Goal: Task Accomplishment & Management: Manage account settings

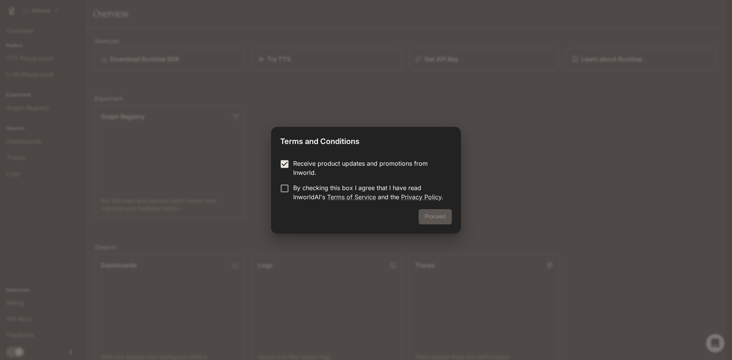
click at [286, 181] on form "Receive product updates and promotions from Inworld. By checking this box I agr…" at bounding box center [365, 180] width 171 height 43
click at [430, 220] on button "Proceed" at bounding box center [434, 216] width 33 height 15
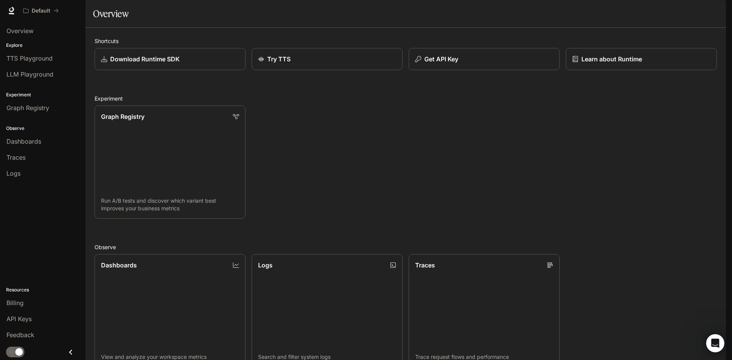
click at [707, 16] on div "Runtime Runtime Documentation Documentation" at bounding box center [675, 10] width 93 height 15
click at [27, 143] on span "Dashboards" at bounding box center [23, 141] width 35 height 9
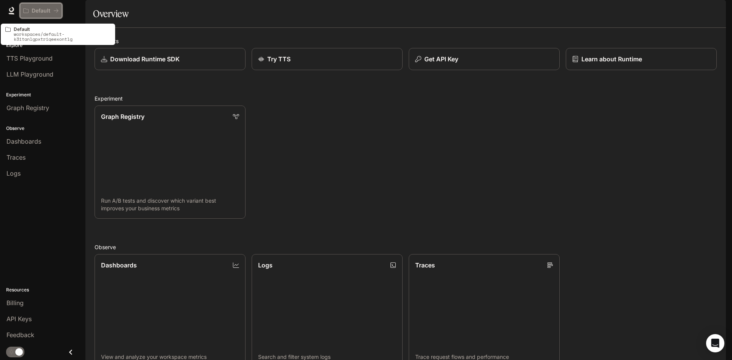
click at [31, 6] on button "Default" at bounding box center [41, 10] width 42 height 15
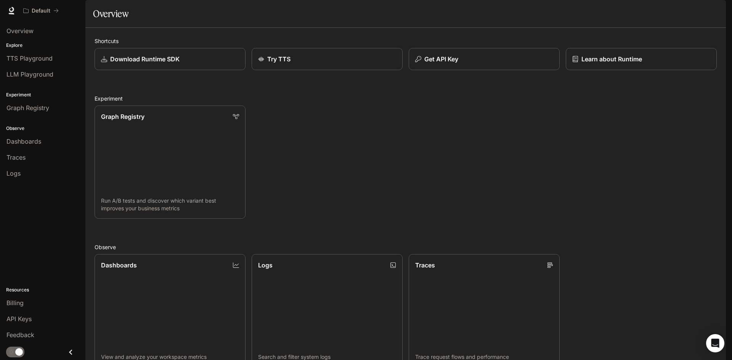
click at [713, 7] on img "button" at bounding box center [714, 10] width 11 height 11
click at [713, 7] on div at bounding box center [366, 180] width 732 height 360
click at [289, 64] on div "Try TTS" at bounding box center [326, 58] width 139 height 9
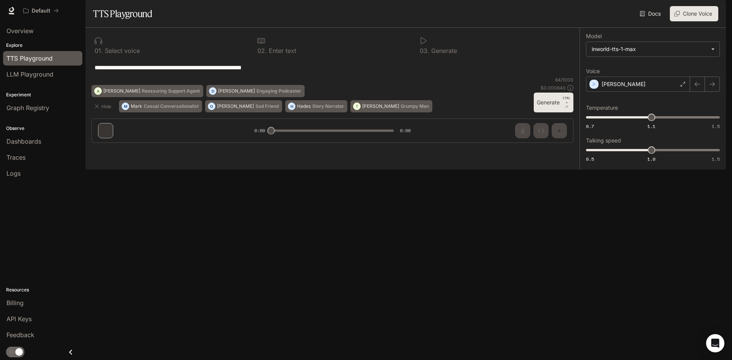
click at [716, 9] on img "button" at bounding box center [714, 10] width 11 height 11
click at [620, 267] on div at bounding box center [366, 180] width 732 height 360
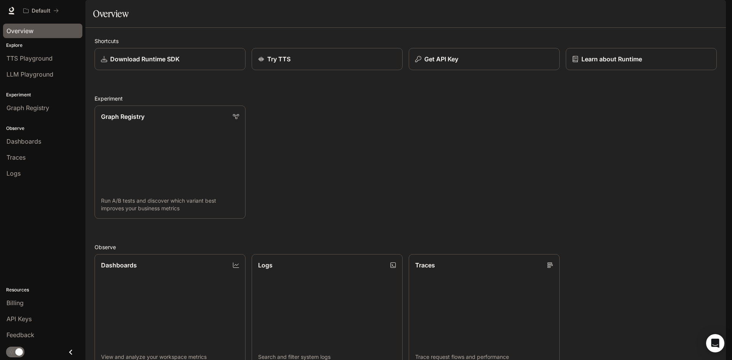
click at [11, 34] on span "Overview" at bounding box center [19, 30] width 27 height 9
click at [46, 63] on link "TTS Playground" at bounding box center [42, 58] width 79 height 14
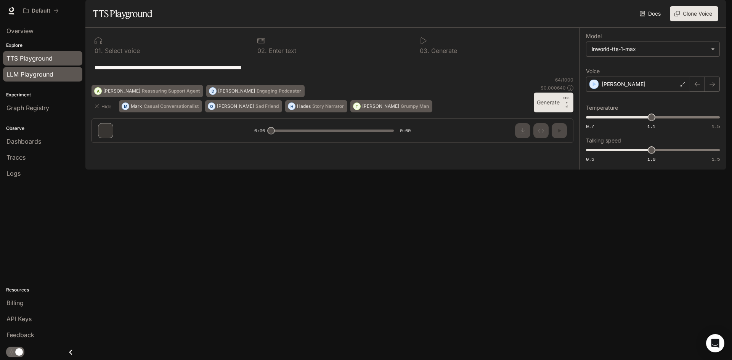
click at [43, 76] on span "LLM Playground" at bounding box center [29, 74] width 47 height 9
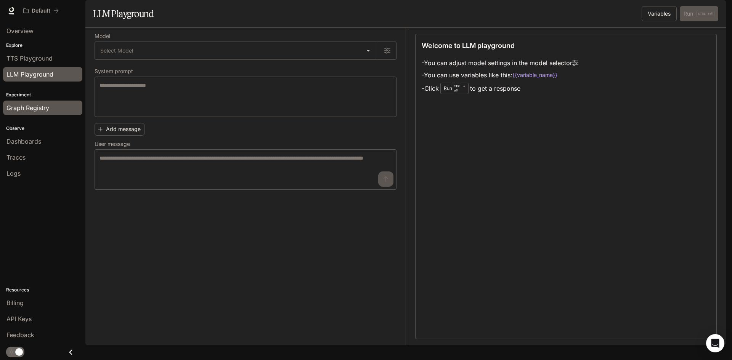
click at [27, 106] on span "Graph Registry" at bounding box center [27, 107] width 43 height 9
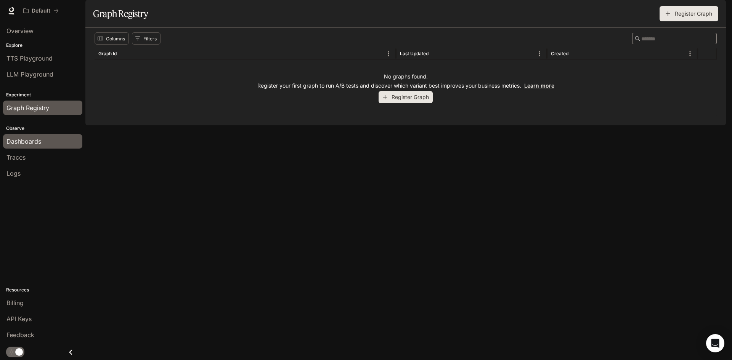
click at [19, 144] on span "Dashboards" at bounding box center [23, 141] width 35 height 9
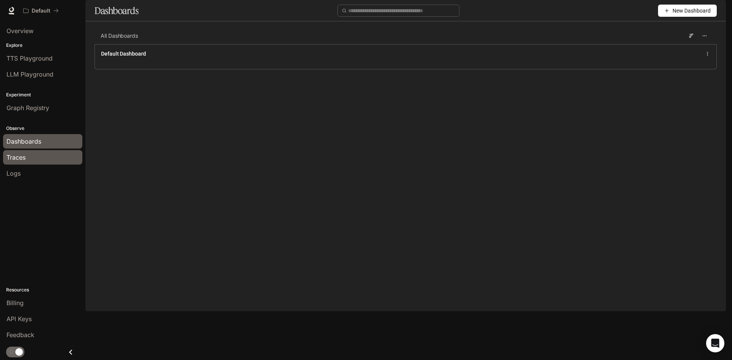
click at [44, 161] on div "Traces" at bounding box center [42, 157] width 72 height 9
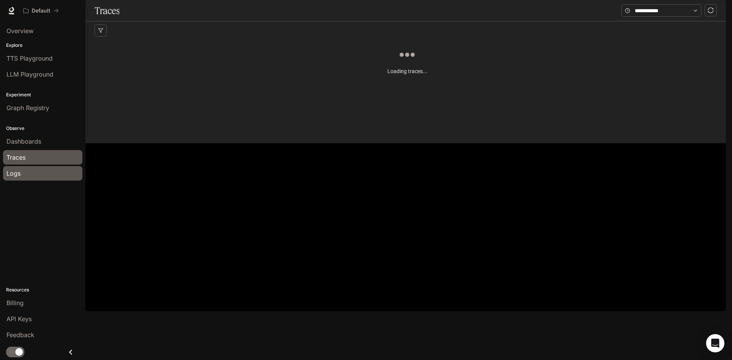
click at [14, 167] on li "Logs" at bounding box center [42, 173] width 85 height 16
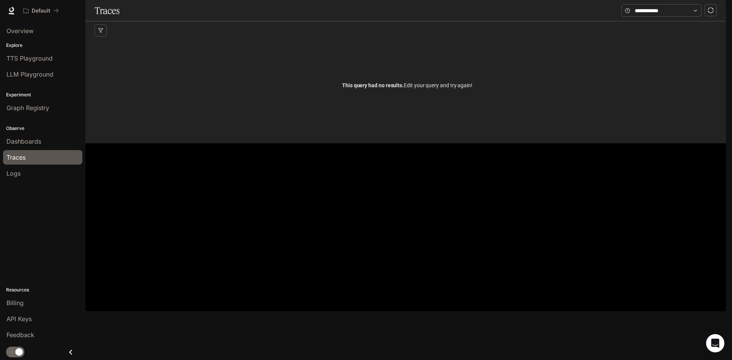
click at [36, 49] on div "Explore TTS Playground LLM Playground" at bounding box center [42, 61] width 85 height 43
click at [36, 54] on span "TTS Playground" at bounding box center [29, 58] width 46 height 9
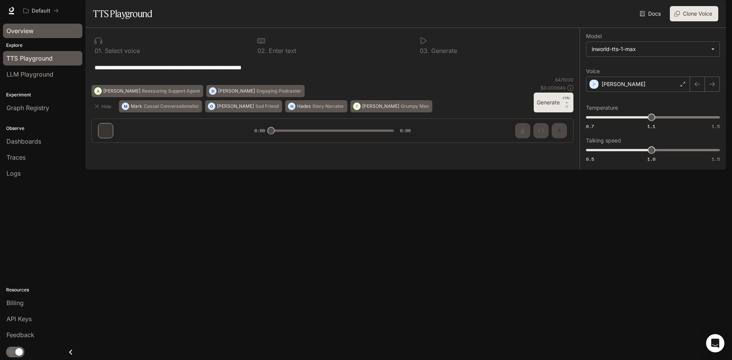
click at [27, 32] on span "Overview" at bounding box center [19, 30] width 27 height 9
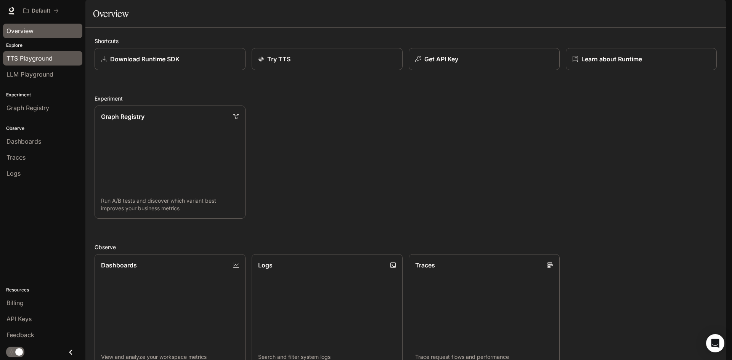
click at [35, 65] on link "TTS Playground" at bounding box center [42, 58] width 79 height 14
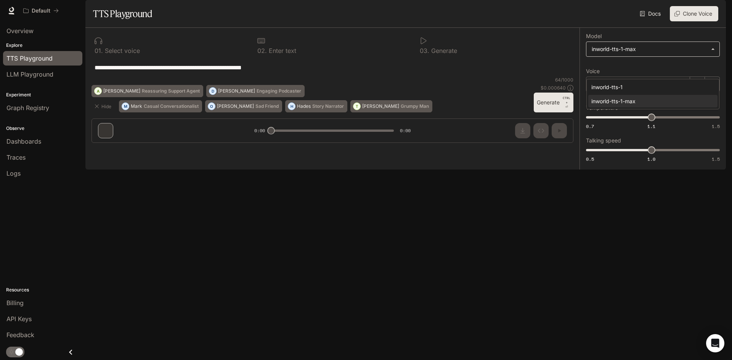
click at [617, 71] on body "**********" at bounding box center [366, 180] width 732 height 360
click at [617, 69] on div at bounding box center [366, 180] width 732 height 360
click at [669, 9] on span "Documentation" at bounding box center [680, 11] width 38 height 10
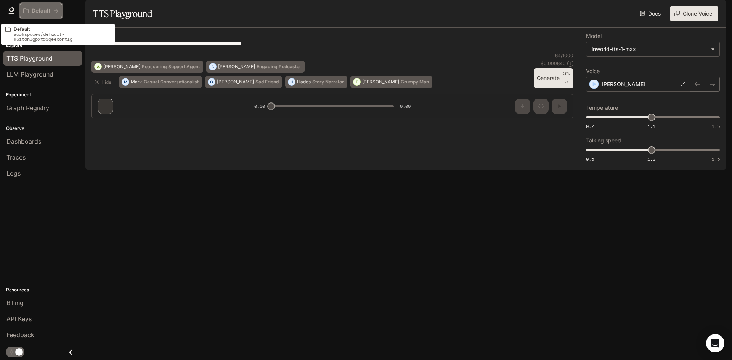
click at [49, 11] on p "Default" at bounding box center [41, 11] width 19 height 6
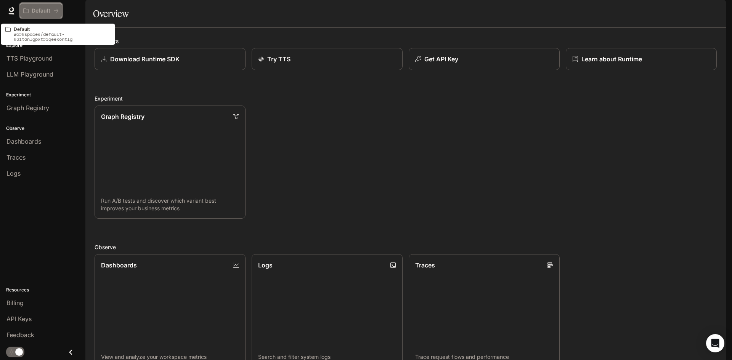
click at [46, 11] on p "Default" at bounding box center [41, 11] width 19 height 6
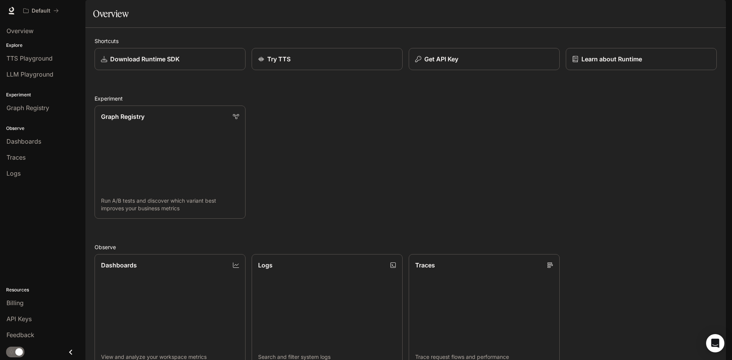
scroll to position [190, 0]
drag, startPoint x: 69, startPoint y: 356, endPoint x: 67, endPoint y: 347, distance: 9.8
click at [69, 352] on icon "Close drawer" at bounding box center [71, 352] width 10 height 10
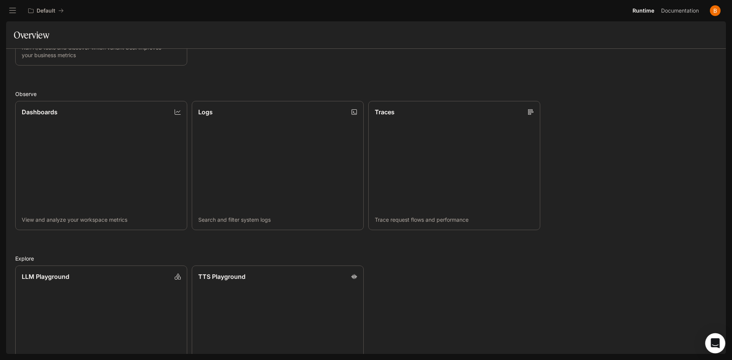
click at [710, 346] on icon "Open Intercom Messenger" at bounding box center [715, 343] width 10 height 10
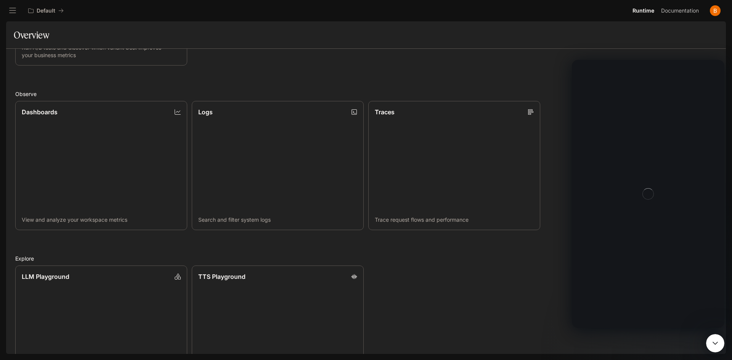
scroll to position [0, 0]
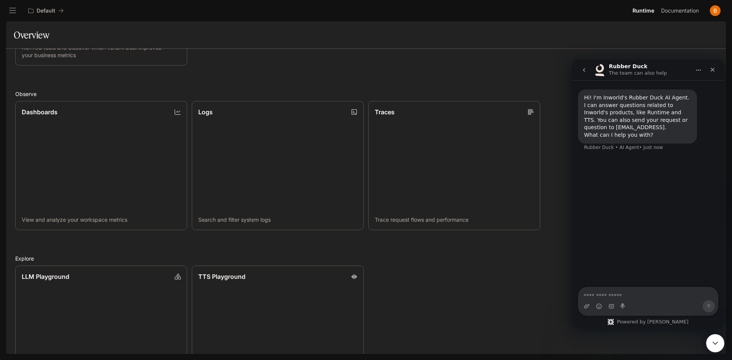
click at [658, 290] on textarea "Ask a question…" at bounding box center [647, 293] width 139 height 13
type textarea "**********"
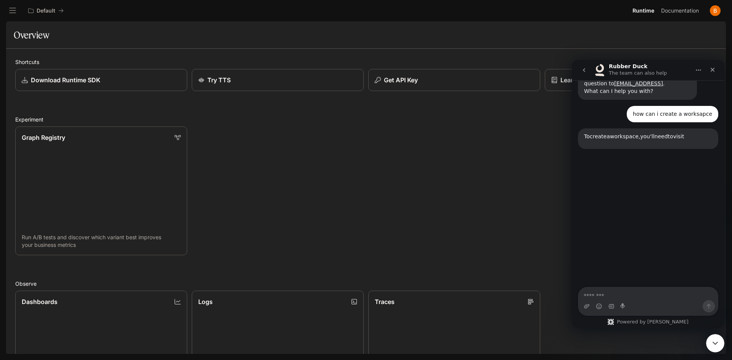
scroll to position [71, 0]
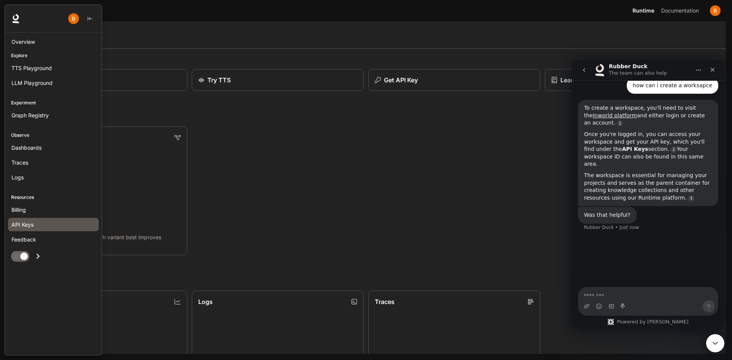
click at [19, 224] on span "API Keys" at bounding box center [22, 225] width 22 height 8
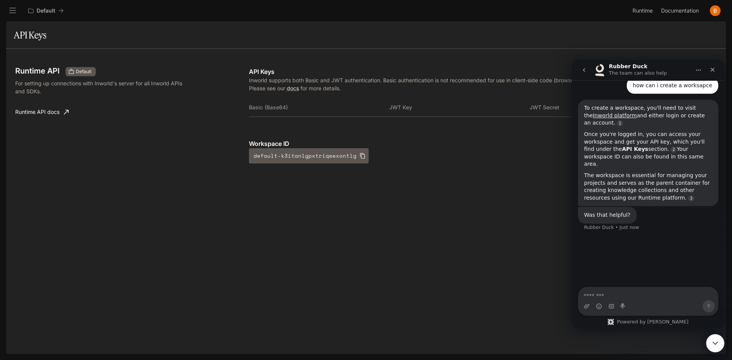
click at [468, 168] on div "Runtime API Default For setting up connections with Inworld's server for all In…" at bounding box center [365, 123] width 701 height 130
click at [711, 67] on icon "Close" at bounding box center [712, 70] width 6 height 6
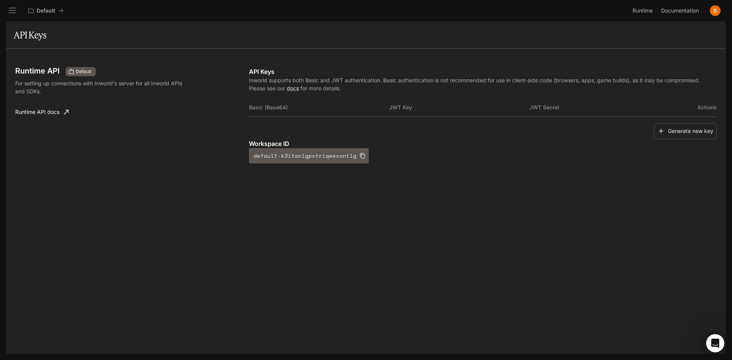
scroll to position [17, 0]
click at [685, 130] on button "Generate new key" at bounding box center [684, 131] width 63 height 16
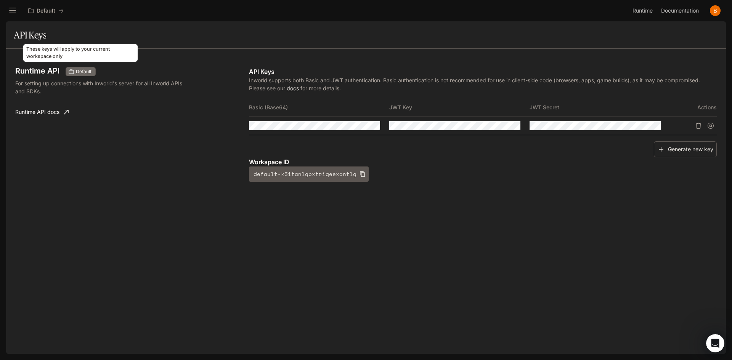
click at [74, 75] on span "Default" at bounding box center [84, 71] width 22 height 7
click at [78, 68] on div "Default" at bounding box center [81, 71] width 30 height 9
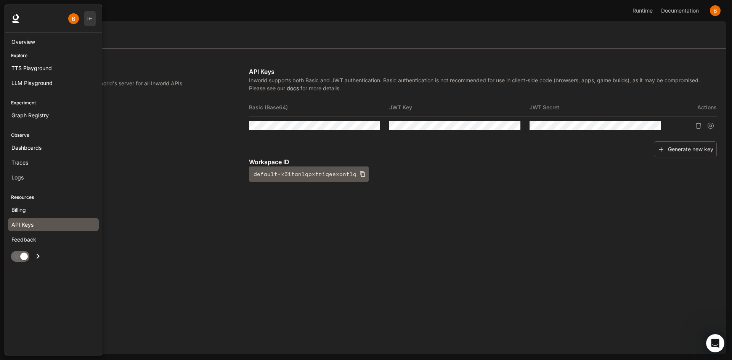
click at [94, 17] on button "button" at bounding box center [89, 18] width 11 height 15
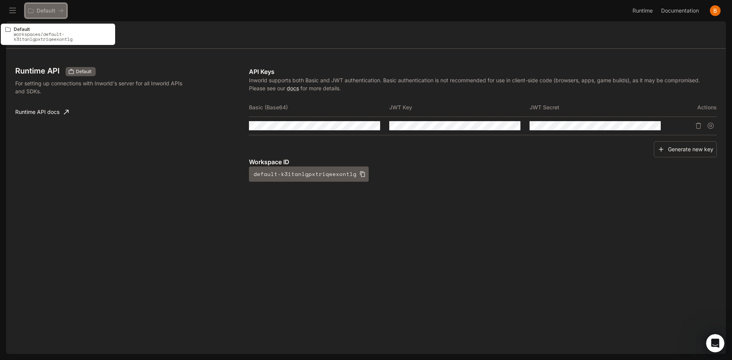
click at [50, 10] on p "Default" at bounding box center [46, 11] width 19 height 6
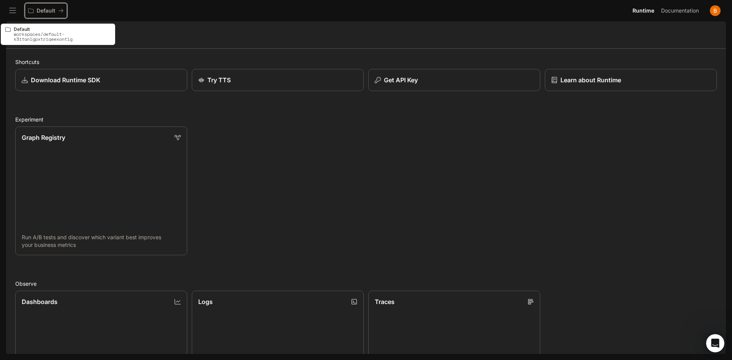
click at [40, 9] on p "Default" at bounding box center [46, 11] width 19 height 6
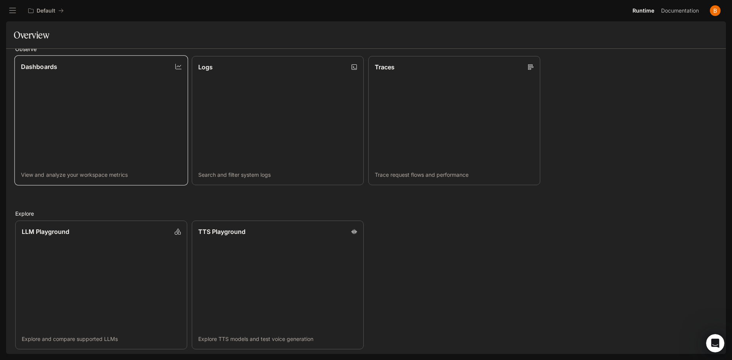
scroll to position [237, 0]
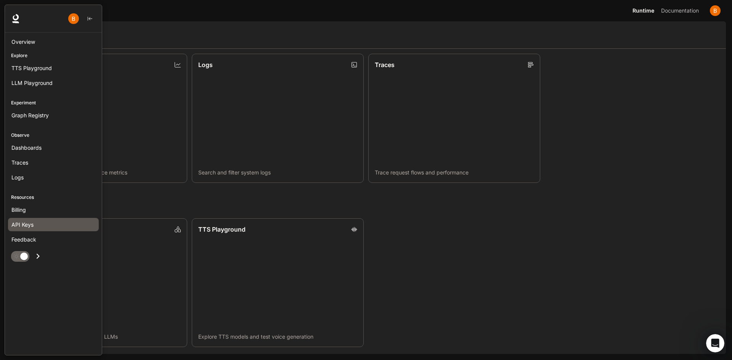
click at [27, 218] on link "API Keys" at bounding box center [53, 224] width 91 height 13
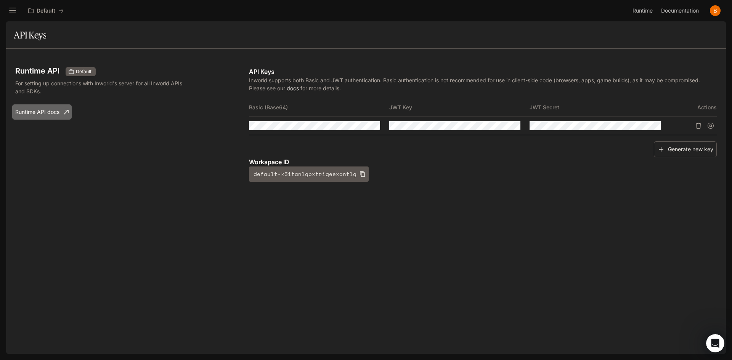
click at [37, 110] on link "Runtime API docs" at bounding box center [41, 111] width 59 height 15
click at [306, 176] on button "default-k3itanlgpxtriqeexontlg" at bounding box center [309, 174] width 120 height 15
click at [692, 151] on button "Generate new key" at bounding box center [684, 149] width 63 height 16
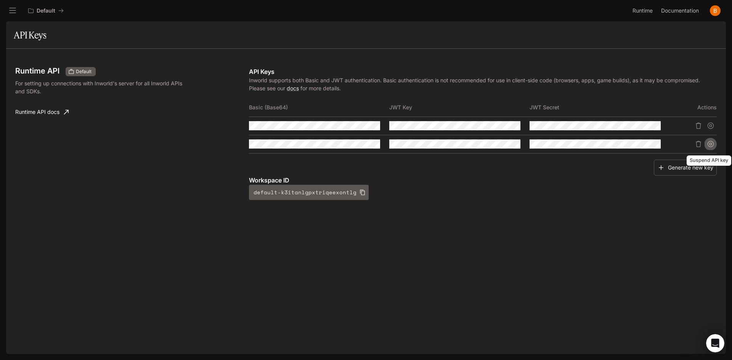
click at [707, 145] on icon "Suspend API key" at bounding box center [710, 144] width 6 height 6
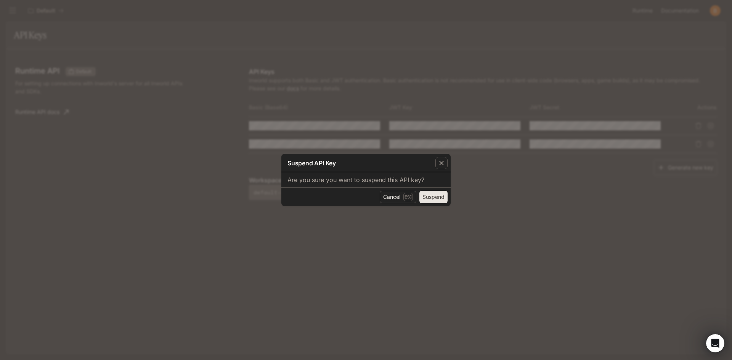
click at [435, 194] on button "Suspend" at bounding box center [433, 197] width 28 height 12
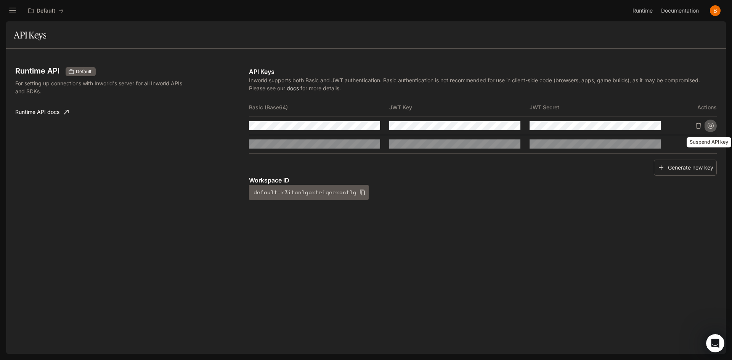
click at [709, 130] on button "Suspend API key" at bounding box center [710, 126] width 12 height 12
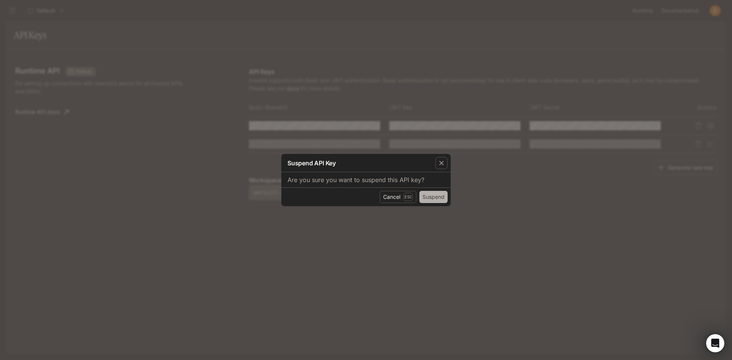
click at [435, 192] on button "Suspend" at bounding box center [433, 197] width 28 height 12
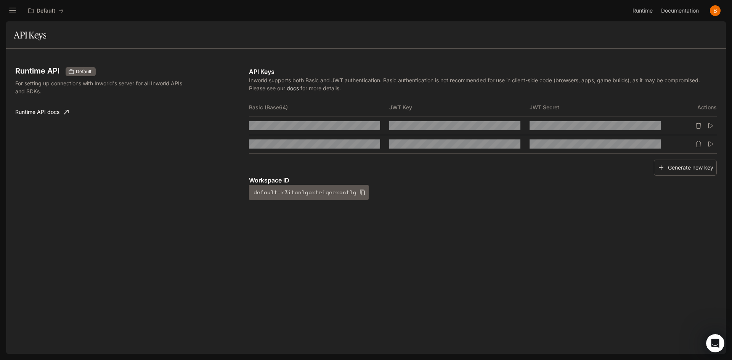
drag, startPoint x: 303, startPoint y: 189, endPoint x: 243, endPoint y: 204, distance: 61.4
click at [244, 204] on div "Runtime API Default For setting up connections with Inworld's server for all In…" at bounding box center [365, 141] width 701 height 167
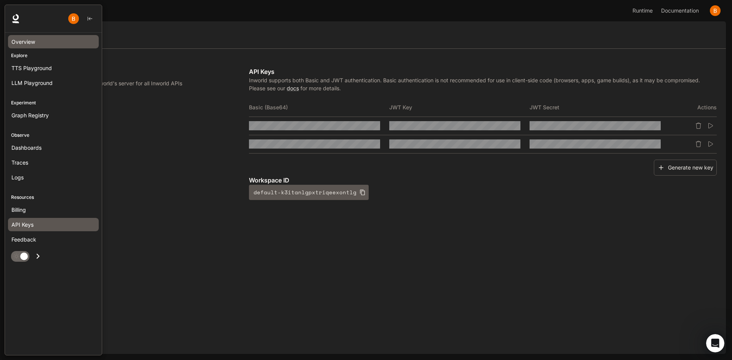
click at [16, 44] on span "Overview" at bounding box center [23, 42] width 24 height 8
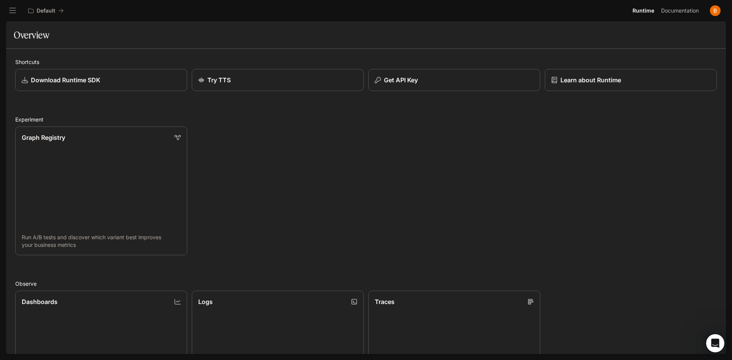
click at [255, 143] on div "Graph Registry Run A/B tests and discover which variant best improves your busi…" at bounding box center [364, 188] width 706 height 133
click at [713, 10] on img "button" at bounding box center [714, 10] width 11 height 11
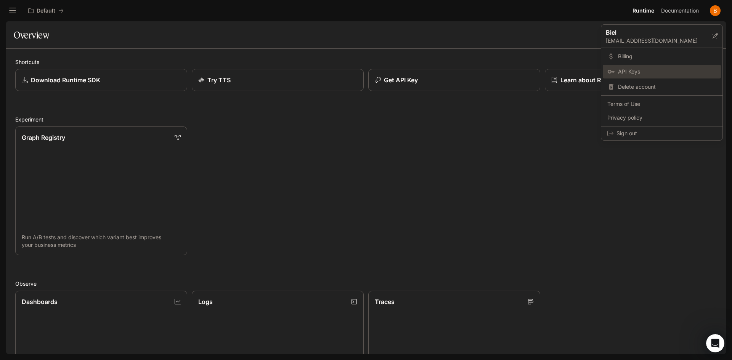
click at [629, 70] on span "API Keys" at bounding box center [667, 72] width 98 height 8
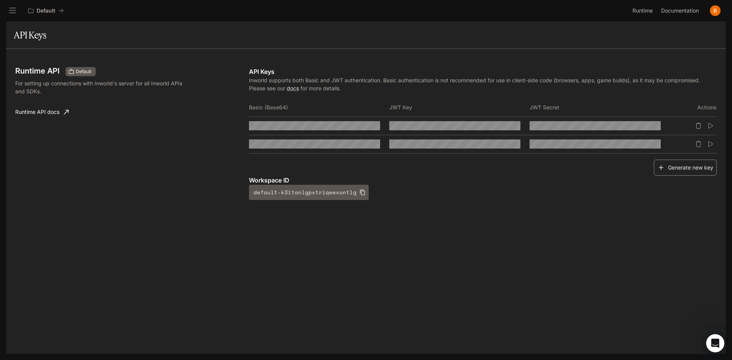
click at [690, 175] on button "Generate new key" at bounding box center [684, 168] width 63 height 16
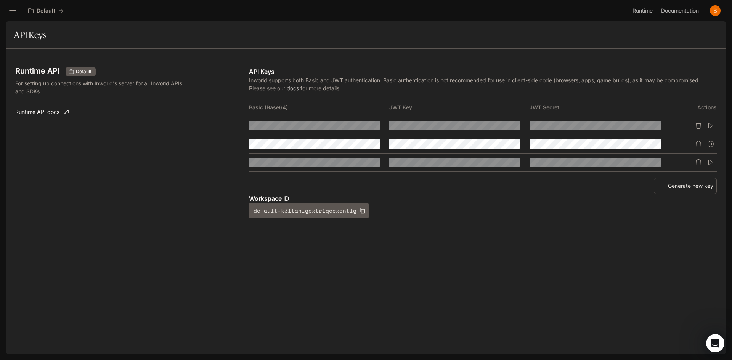
drag, startPoint x: 683, startPoint y: 186, endPoint x: 619, endPoint y: 223, distance: 74.4
click at [615, 234] on div "Runtime API Default For setting up connections with Inworld's server for all In…" at bounding box center [365, 150] width 701 height 185
click at [697, 148] on button "Delete API key" at bounding box center [698, 144] width 12 height 12
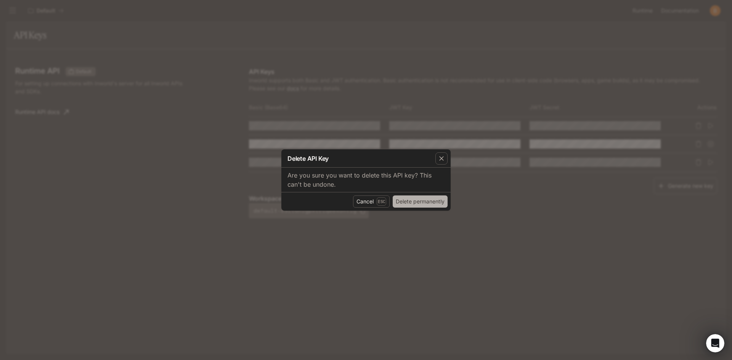
click at [419, 204] on button "Delete permanently" at bounding box center [419, 201] width 55 height 12
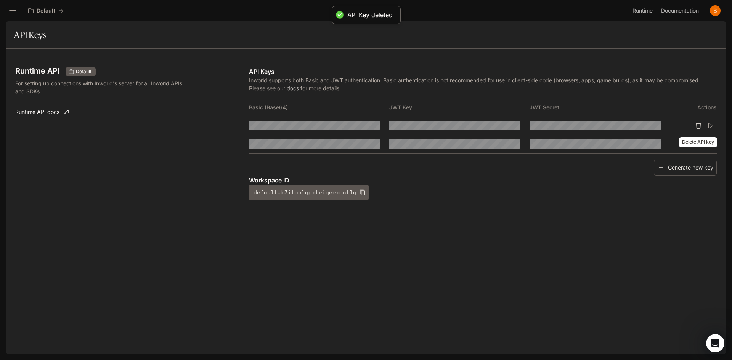
click at [699, 127] on icon "Delete API key" at bounding box center [698, 126] width 6 height 6
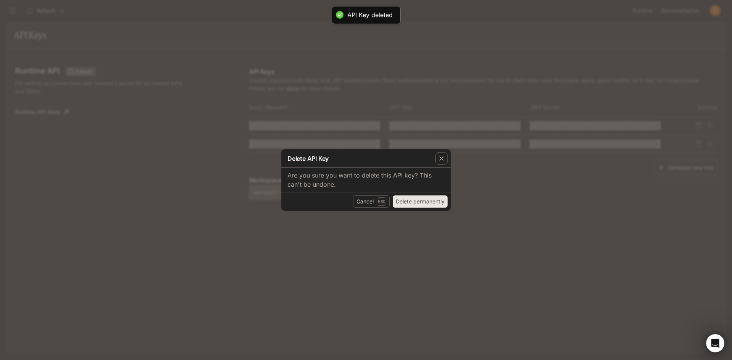
click at [411, 197] on button "Delete permanently" at bounding box center [419, 201] width 55 height 12
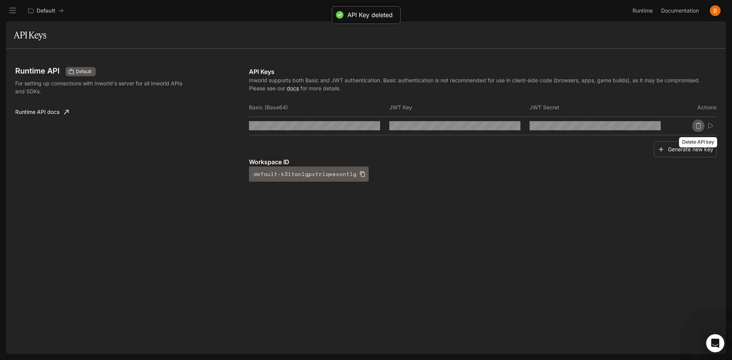
click at [693, 125] on button "Delete API key" at bounding box center [698, 126] width 12 height 12
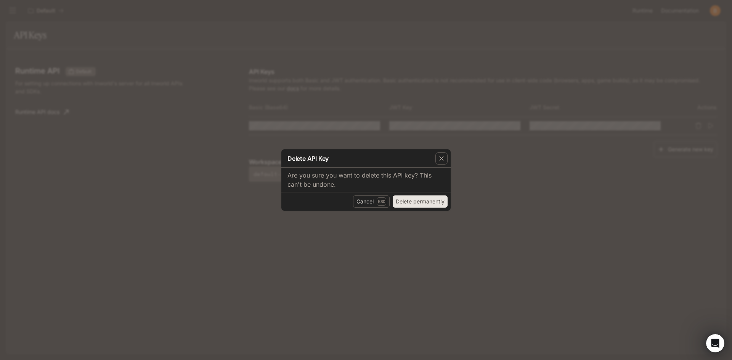
click at [430, 200] on button "Delete permanently" at bounding box center [419, 201] width 55 height 12
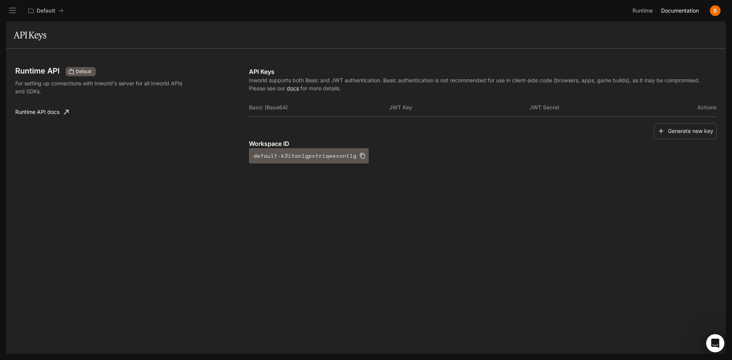
click at [689, 11] on span "Documentation" at bounding box center [680, 11] width 38 height 10
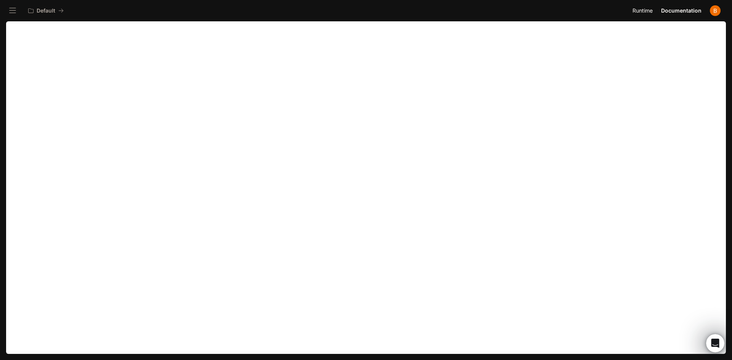
click at [644, 11] on span "Runtime" at bounding box center [642, 11] width 20 height 10
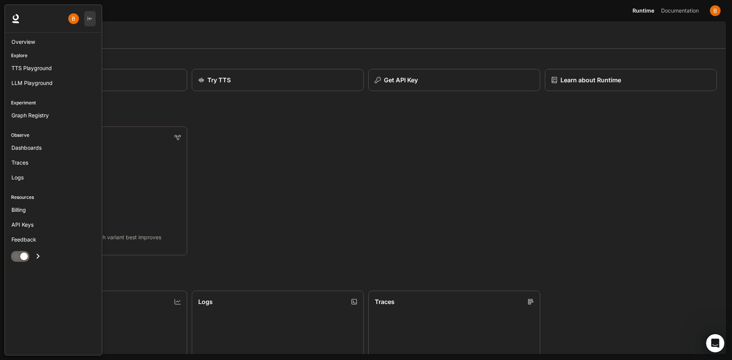
click at [91, 18] on icon "button" at bounding box center [89, 18] width 5 height 5
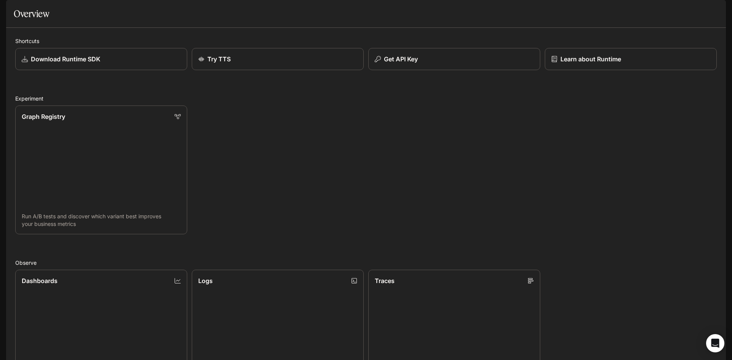
click at [34, 21] on h1 "Overview" at bounding box center [31, 13] width 35 height 15
click at [49, 9] on p "Default" at bounding box center [46, 11] width 19 height 6
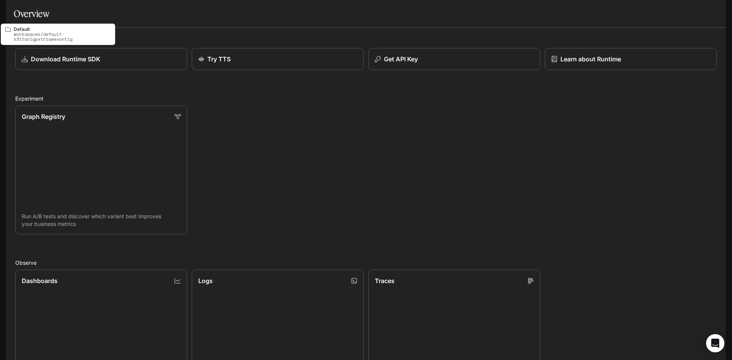
drag, startPoint x: 49, startPoint y: 9, endPoint x: 35, endPoint y: 10, distance: 13.8
click at [35, 10] on div "Default" at bounding box center [43, 11] width 30 height 6
click at [34, 33] on p "workspaces/default-k3itanlgpxtriqeexontlg" at bounding box center [62, 37] width 97 height 10
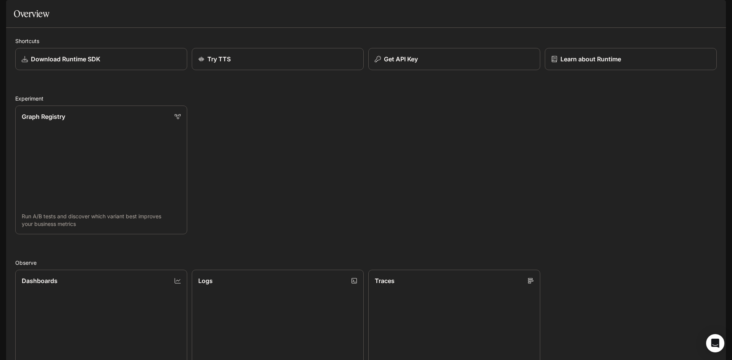
click at [7, 10] on button "open drawer" at bounding box center [13, 11] width 14 height 14
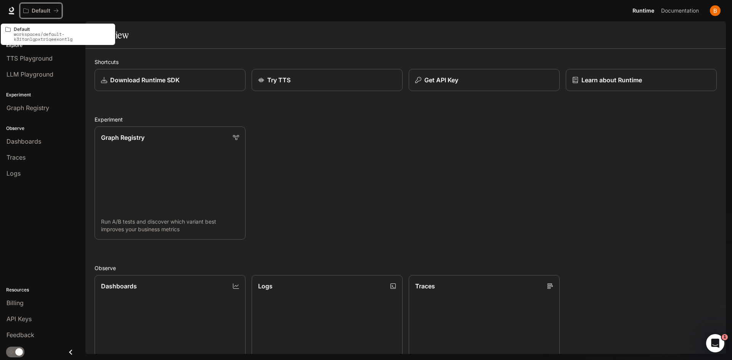
drag, startPoint x: 58, startPoint y: 11, endPoint x: 41, endPoint y: 11, distance: 16.8
click at [41, 11] on p "Default" at bounding box center [41, 11] width 19 height 6
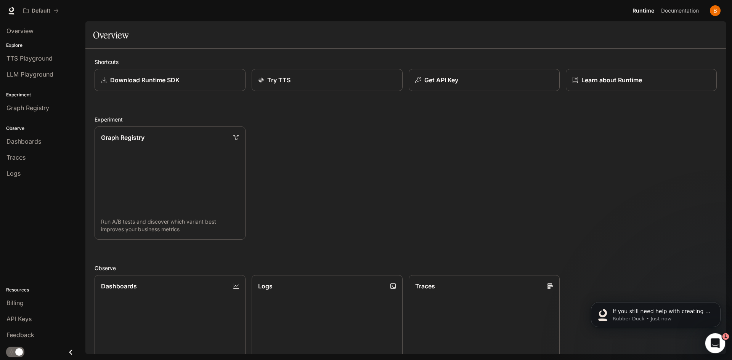
click at [709, 344] on icon "Open Intercom Messenger" at bounding box center [714, 342] width 13 height 13
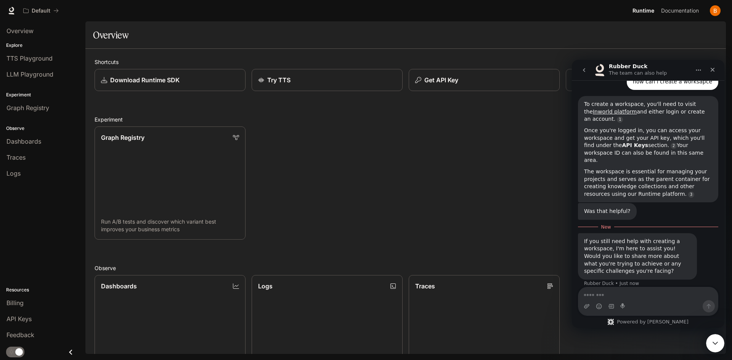
scroll to position [77, 0]
click at [633, 295] on textarea "Message…" at bounding box center [647, 293] width 139 height 13
type textarea "***"
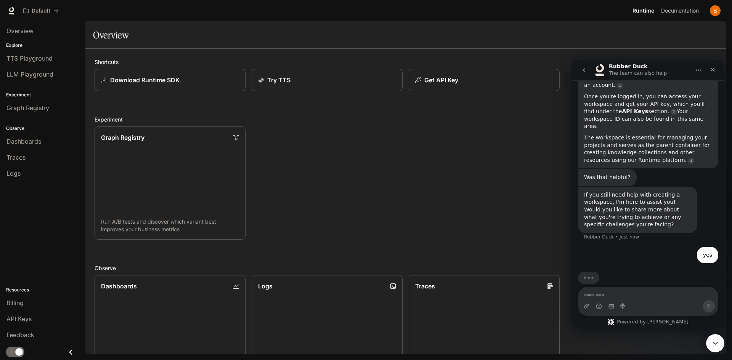
scroll to position [112, 0]
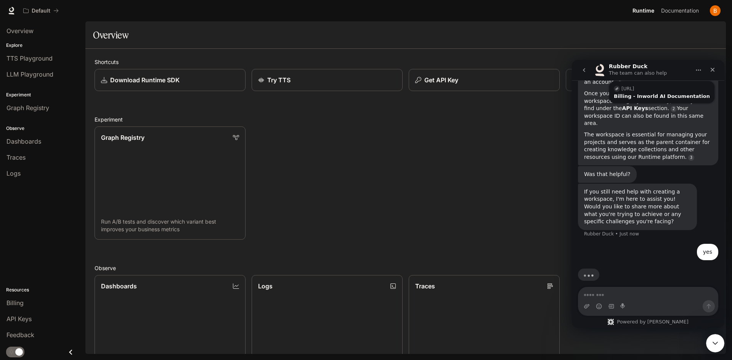
click at [701, 65] on button "Home" at bounding box center [698, 70] width 14 height 14
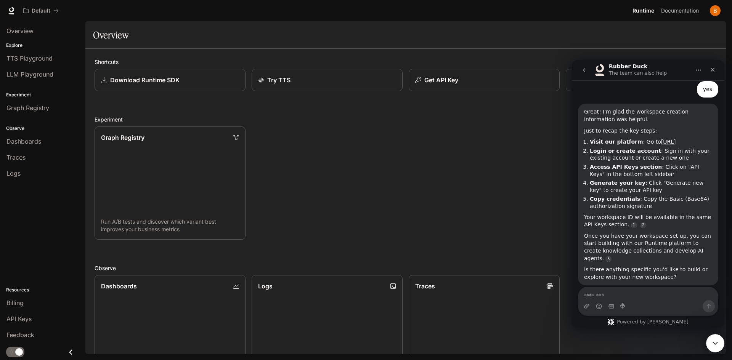
scroll to position [275, 0]
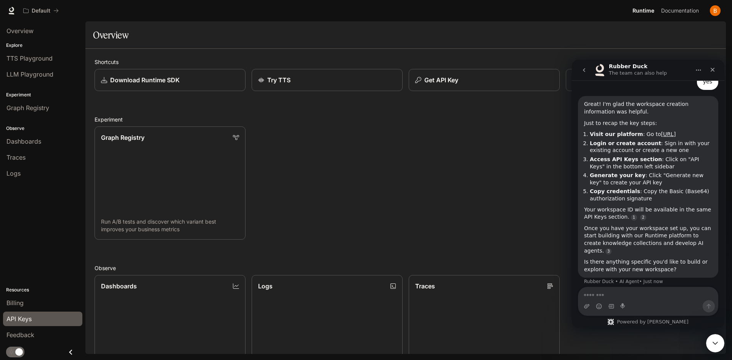
click at [18, 319] on span "API Keys" at bounding box center [18, 318] width 25 height 9
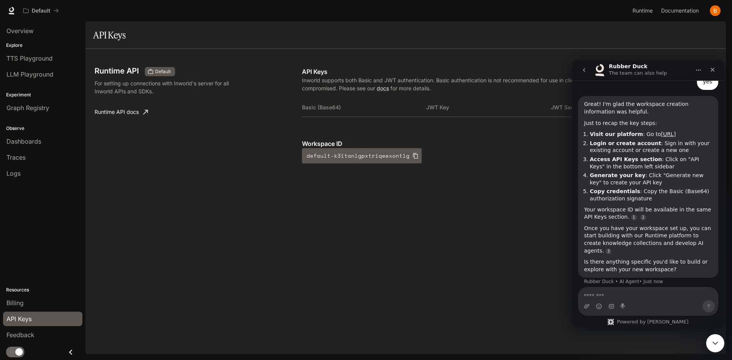
click at [528, 185] on div "Runtime API Default For setting up connections with Inworld's server for all In…" at bounding box center [405, 123] width 622 height 130
click at [710, 71] on icon "Close" at bounding box center [712, 70] width 6 height 6
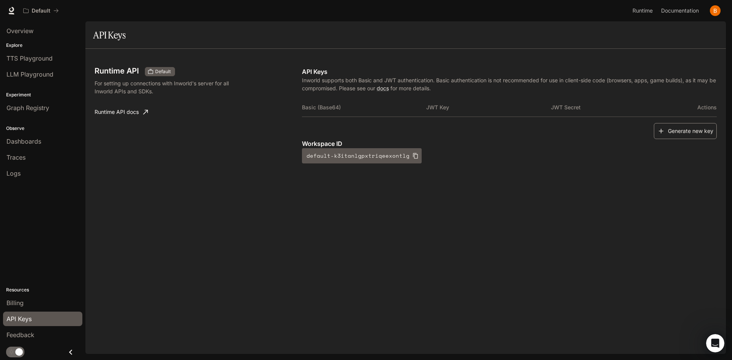
scroll to position [275, 0]
click at [697, 134] on button "Generate new key" at bounding box center [684, 131] width 63 height 16
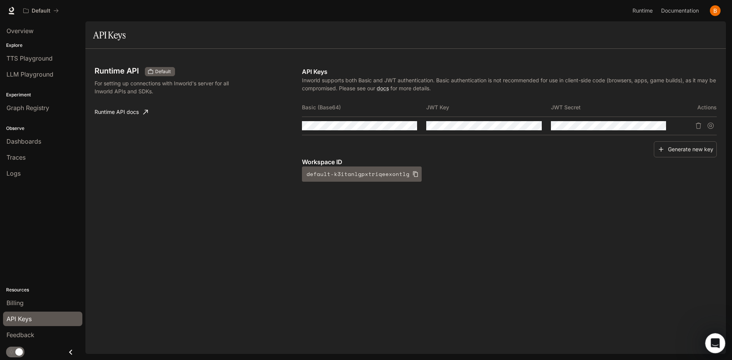
click at [708, 337] on div "Open Intercom Messenger" at bounding box center [713, 342] width 25 height 25
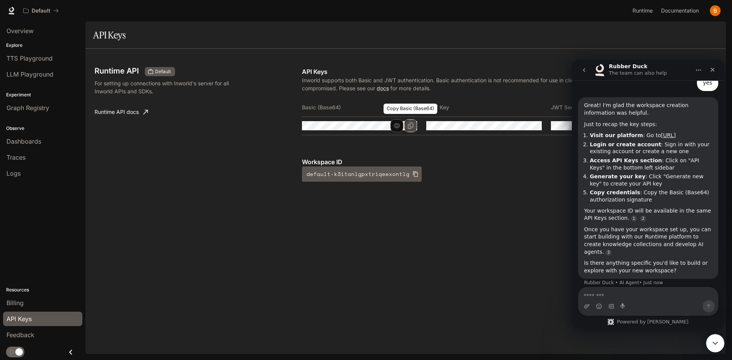
click at [410, 128] on icon "Copy Basic (Base64)" at bounding box center [410, 126] width 6 height 6
click at [396, 129] on icon "button" at bounding box center [397, 126] width 6 height 6
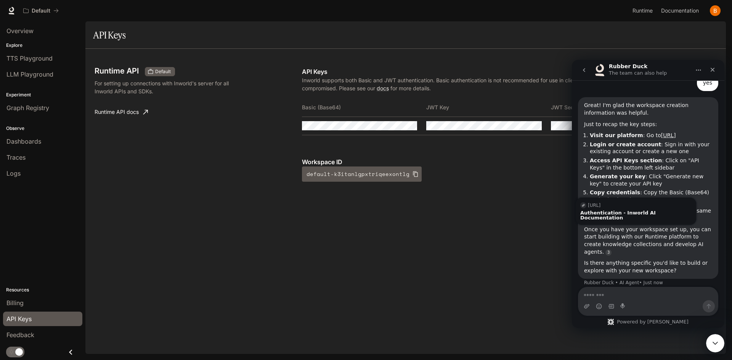
click at [469, 235] on div "Runtime API Default For setting up connections with Inworld's server for all In…" at bounding box center [405, 201] width 640 height 305
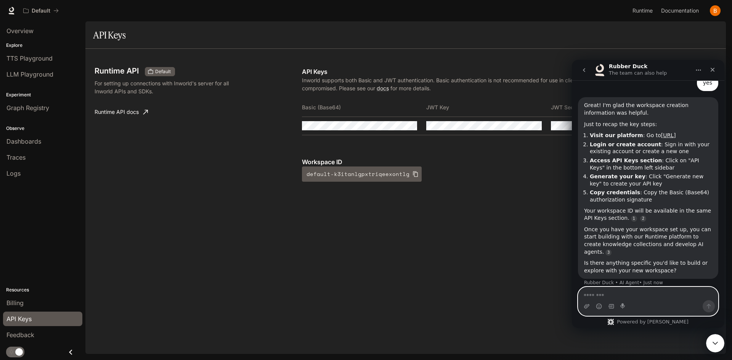
click at [644, 293] on textarea "Message…" at bounding box center [647, 293] width 139 height 13
type textarea "**********"
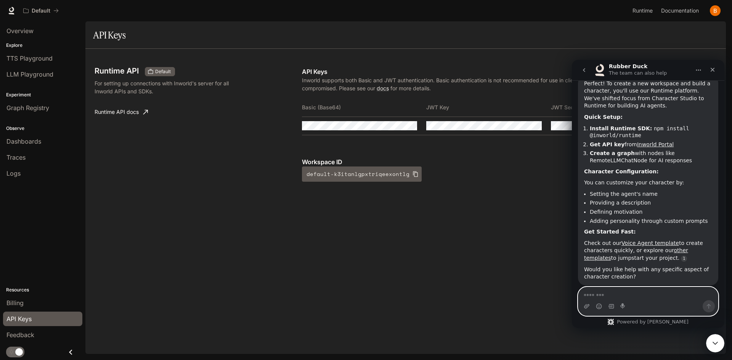
scroll to position [521, 0]
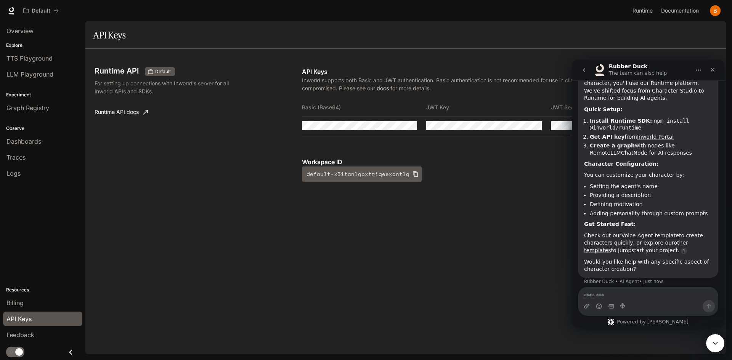
click at [527, 175] on div "Workspace ID default-k3itanlgpxtriqeexontlg" at bounding box center [509, 169] width 415 height 24
drag, startPoint x: 383, startPoint y: 225, endPoint x: 373, endPoint y: 202, distance: 24.6
click at [380, 221] on div "Runtime API Default For setting up connections with Inworld's server for all In…" at bounding box center [405, 201] width 640 height 305
click at [713, 74] on div "Close" at bounding box center [712, 70] width 14 height 14
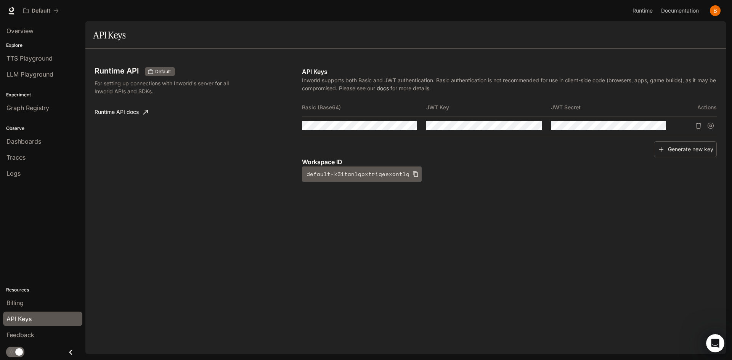
drag, startPoint x: 364, startPoint y: 170, endPoint x: 328, endPoint y: 199, distance: 46.1
click at [328, 199] on div "Runtime API Default For setting up connections with Inworld's server for all In…" at bounding box center [405, 132] width 622 height 148
click at [108, 115] on link "Runtime API docs" at bounding box center [120, 111] width 59 height 15
click at [331, 175] on button "default-k3itanlgpxtriqeexontlg" at bounding box center [362, 174] width 120 height 15
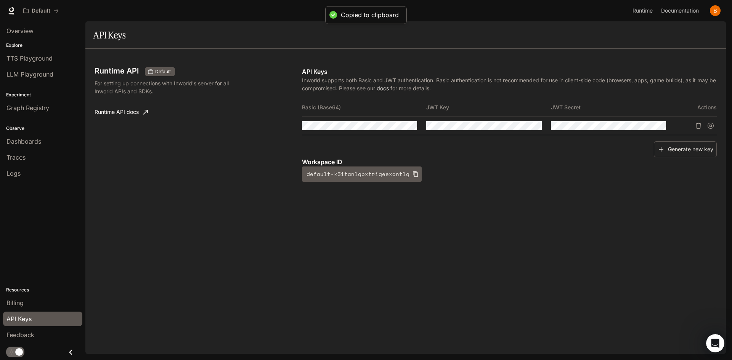
drag, startPoint x: 331, startPoint y: 175, endPoint x: 291, endPoint y: 205, distance: 49.8
click at [291, 205] on div "Runtime API Default For setting up connections with Inworld's server for all In…" at bounding box center [405, 132] width 622 height 148
click at [157, 74] on span "Default" at bounding box center [163, 71] width 22 height 7
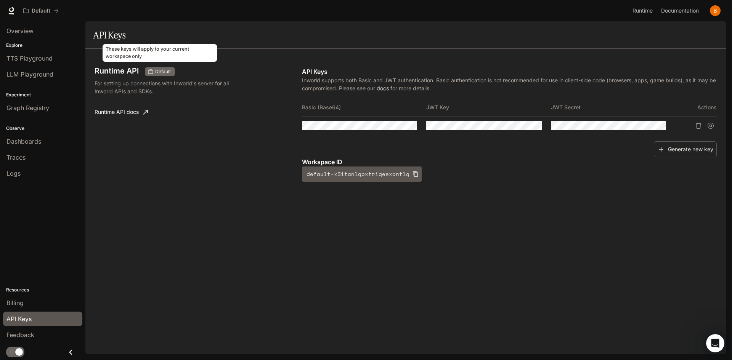
click at [159, 70] on span "Default" at bounding box center [163, 71] width 22 height 7
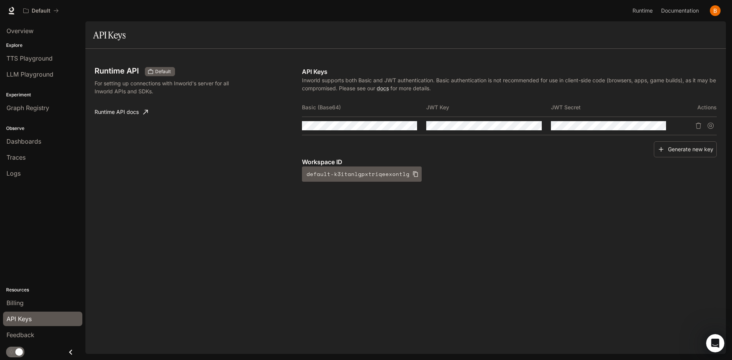
drag, startPoint x: 149, startPoint y: 71, endPoint x: 205, endPoint y: 75, distance: 55.8
click at [205, 75] on div "Runtime API Default" at bounding box center [194, 71] width 201 height 9
drag, startPoint x: 186, startPoint y: 73, endPoint x: 161, endPoint y: 72, distance: 25.2
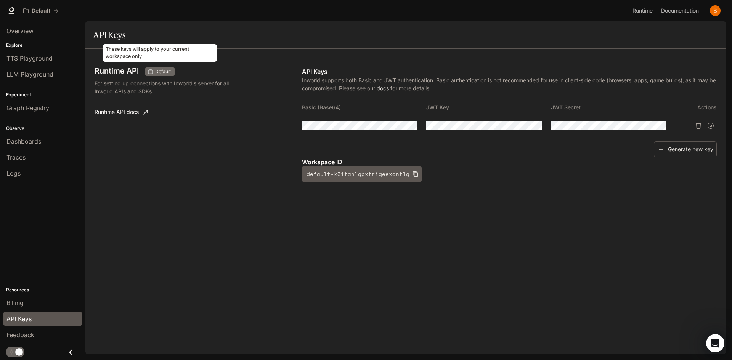
click at [159, 72] on span "Default" at bounding box center [163, 71] width 22 height 7
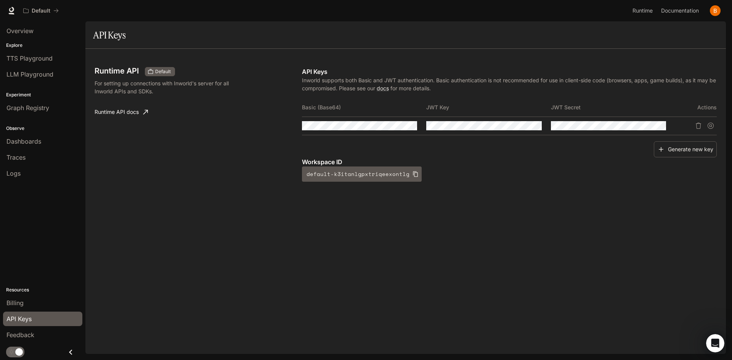
click at [143, 71] on div "Runtime API Default" at bounding box center [194, 71] width 201 height 9
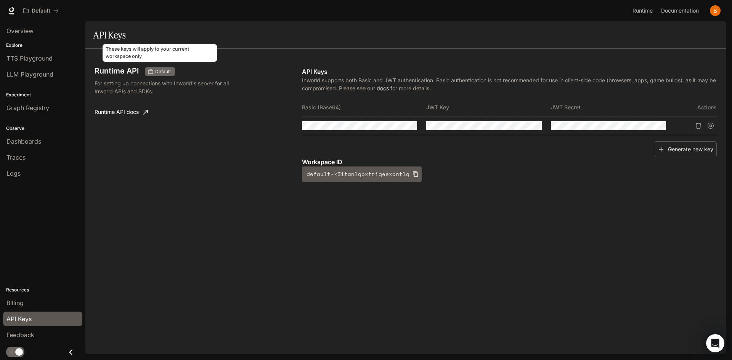
click at [156, 70] on span "Default" at bounding box center [163, 71] width 22 height 7
click at [155, 75] on div "Default" at bounding box center [160, 71] width 30 height 9
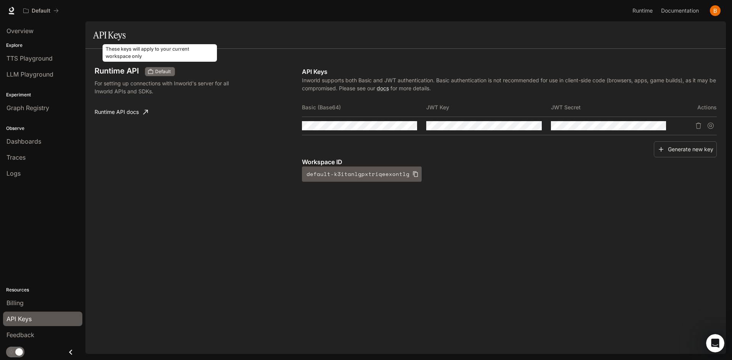
click at [155, 70] on span "Default" at bounding box center [163, 71] width 22 height 7
click at [153, 71] on span "Default" at bounding box center [163, 71] width 22 height 7
click at [153, 72] on span "Default" at bounding box center [163, 71] width 22 height 7
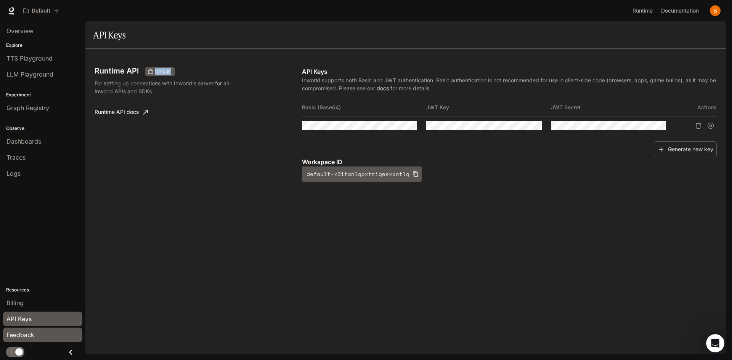
click at [65, 340] on link "Feedback" at bounding box center [42, 335] width 79 height 14
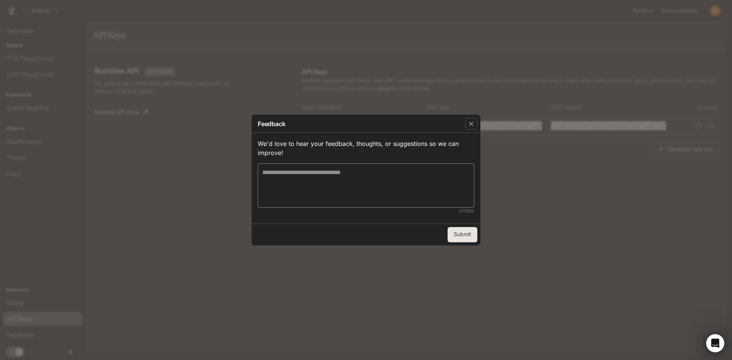
click at [462, 116] on div "Feedback" at bounding box center [365, 124] width 229 height 18
click at [470, 123] on icon "button" at bounding box center [471, 124] width 8 height 8
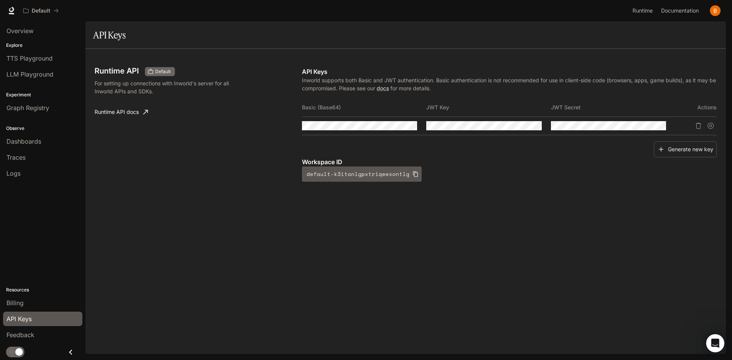
click at [159, 76] on div "Default" at bounding box center [160, 71] width 30 height 9
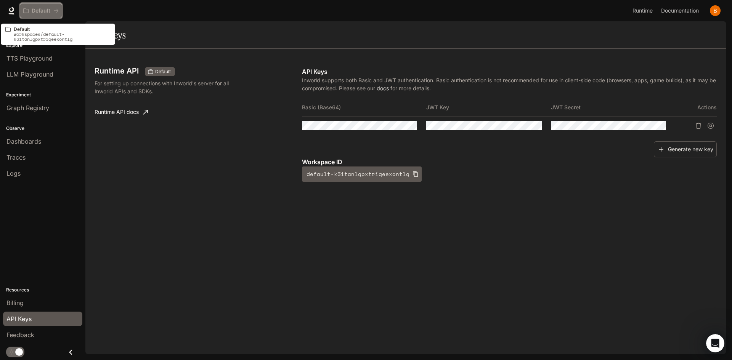
click at [54, 9] on icon "All workspaces" at bounding box center [55, 10] width 5 height 5
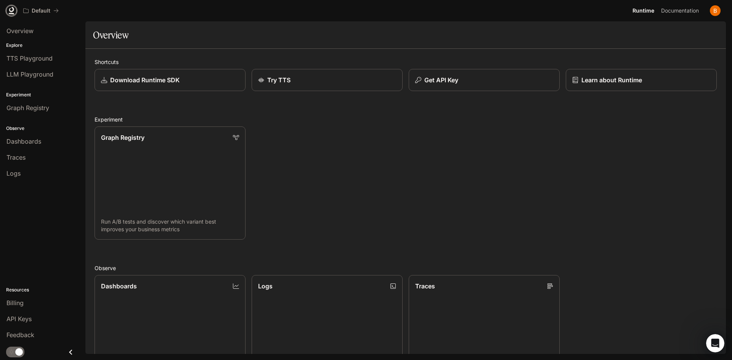
click at [13, 10] on icon at bounding box center [11, 9] width 5 height 5
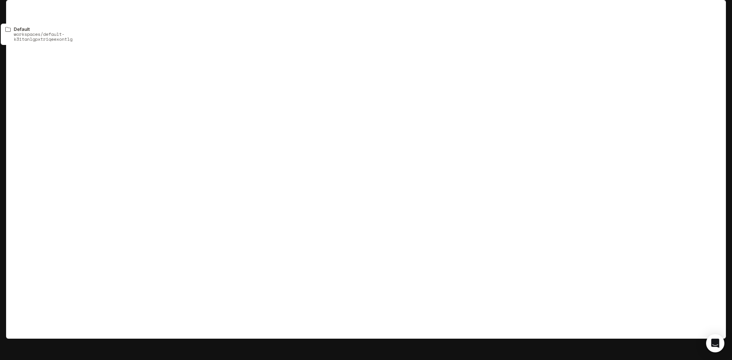
click at [28, 12] on icon "All workspaces" at bounding box center [25, 10] width 5 height 5
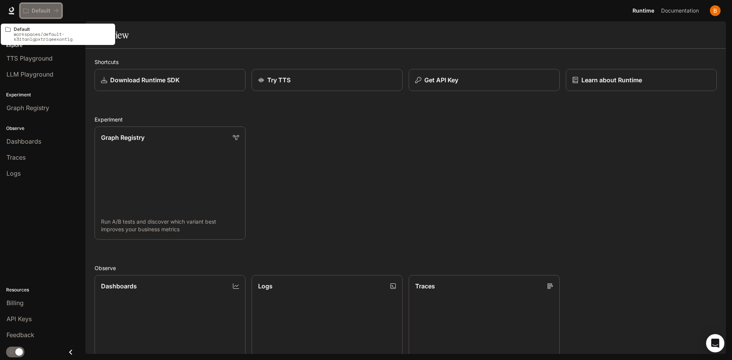
click at [43, 10] on p "Default" at bounding box center [41, 11] width 19 height 6
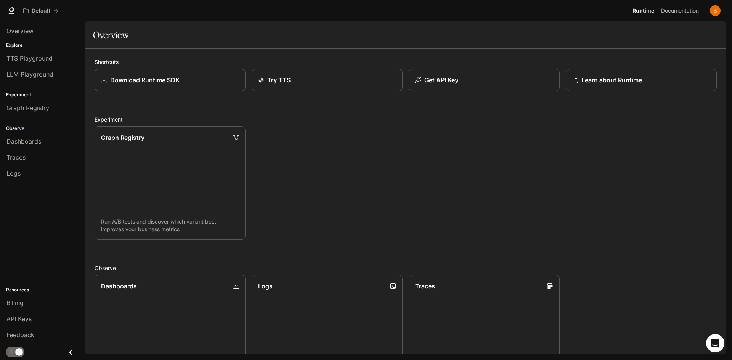
click at [713, 13] on img "button" at bounding box center [714, 10] width 11 height 11
click at [36, 142] on div at bounding box center [366, 180] width 732 height 360
click at [36, 142] on span "Dashboards" at bounding box center [23, 141] width 35 height 9
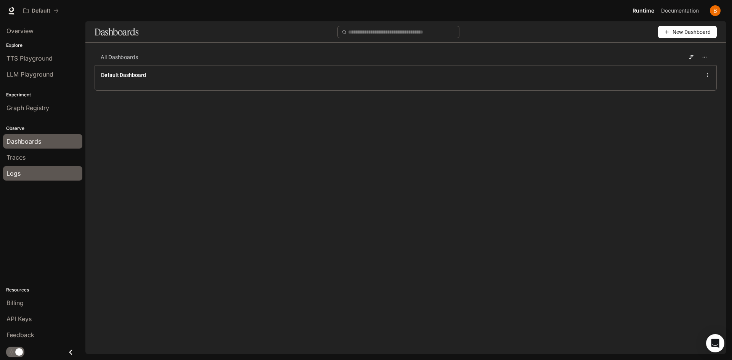
click at [29, 169] on div "Logs" at bounding box center [42, 173] width 72 height 9
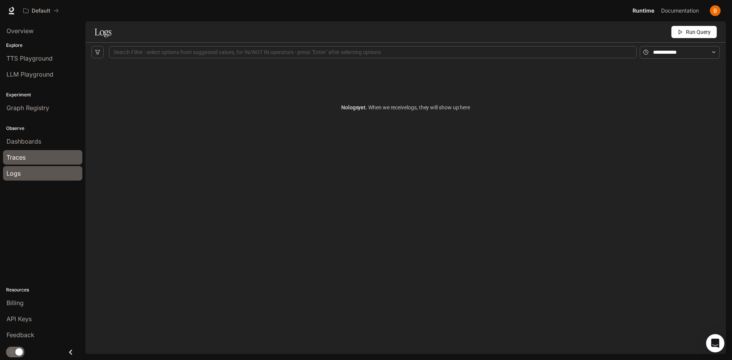
click at [30, 162] on link "Traces" at bounding box center [42, 157] width 79 height 14
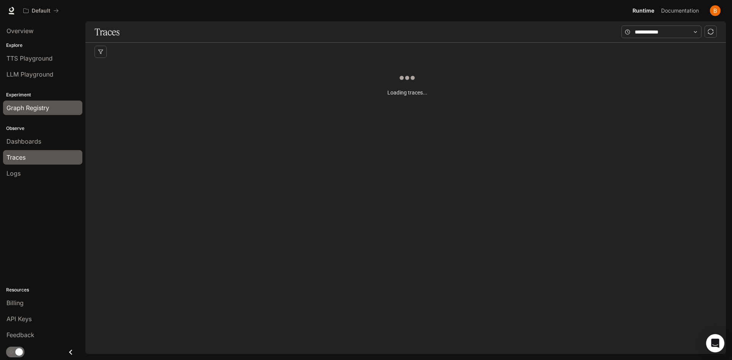
click at [28, 102] on link "Graph Registry" at bounding box center [42, 108] width 79 height 14
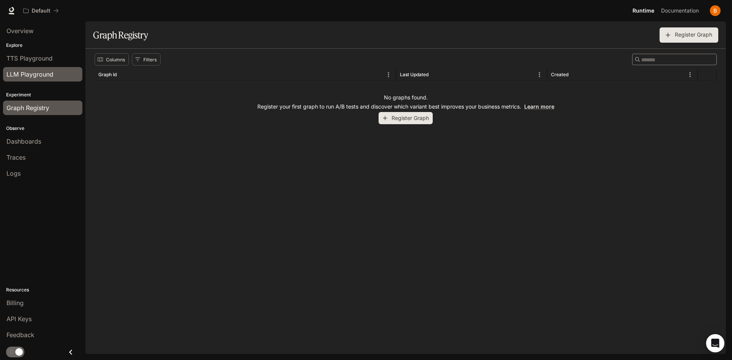
click at [35, 69] on link "LLM Playground" at bounding box center [42, 74] width 79 height 14
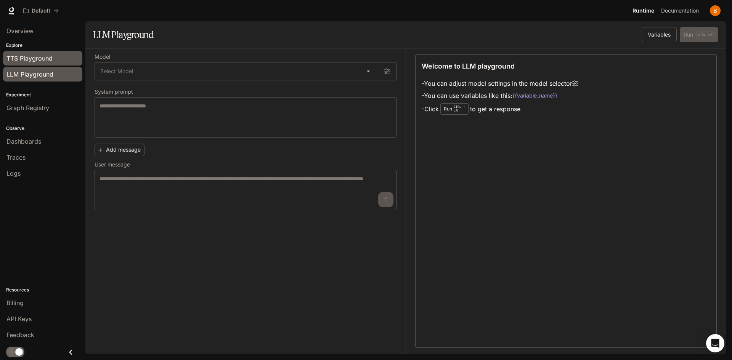
click at [37, 58] on span "TTS Playground" at bounding box center [29, 58] width 46 height 9
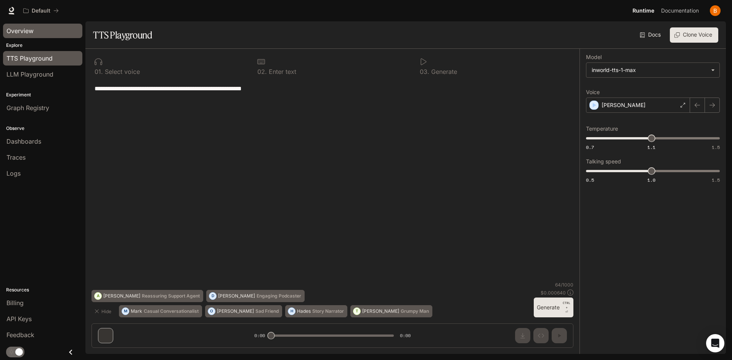
click at [12, 31] on span "Overview" at bounding box center [19, 30] width 27 height 9
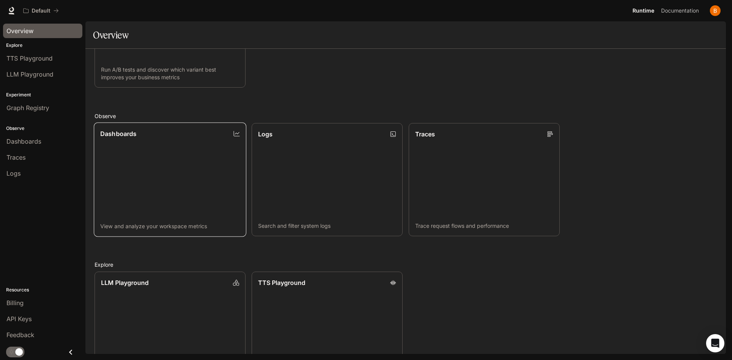
scroll to position [190, 0]
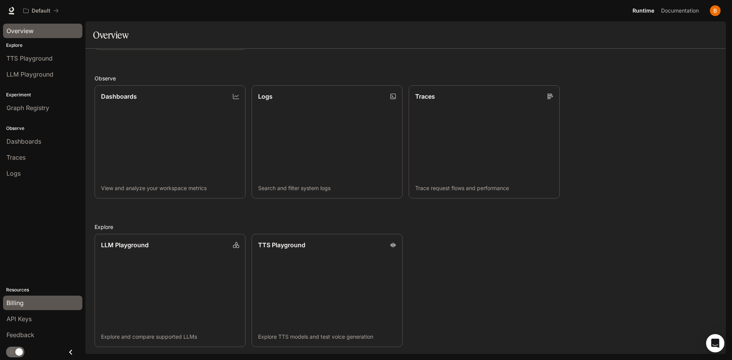
click at [26, 308] on link "Billing" at bounding box center [42, 303] width 79 height 14
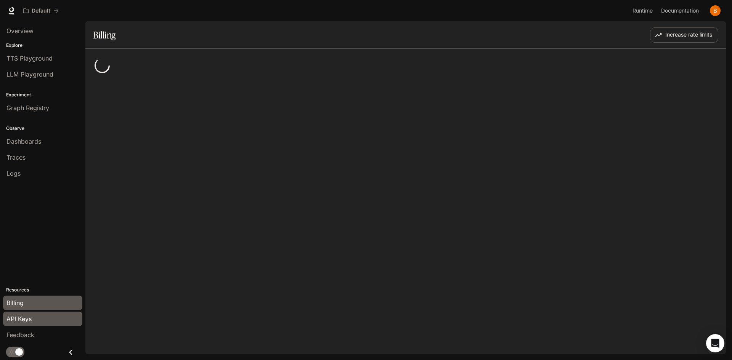
click at [27, 317] on span "API Keys" at bounding box center [18, 318] width 25 height 9
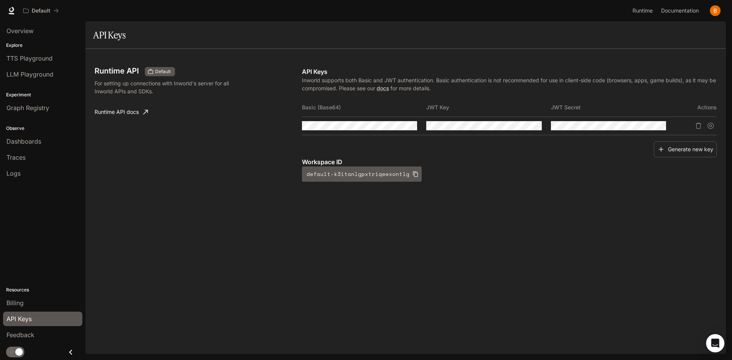
click at [19, 289] on p "Resources" at bounding box center [42, 290] width 85 height 7
click at [714, 9] on img "button" at bounding box center [714, 10] width 11 height 11
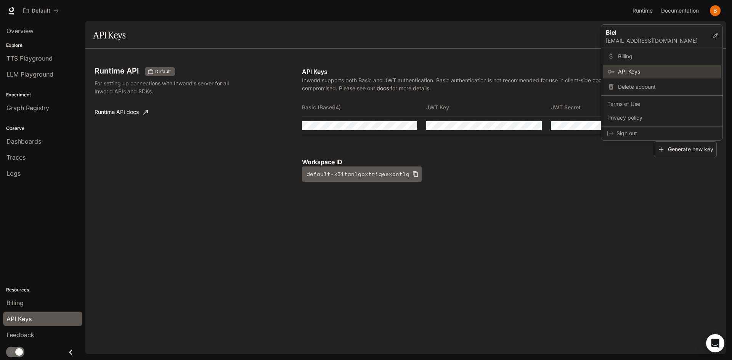
click at [644, 71] on span "API Keys" at bounding box center [667, 72] width 98 height 8
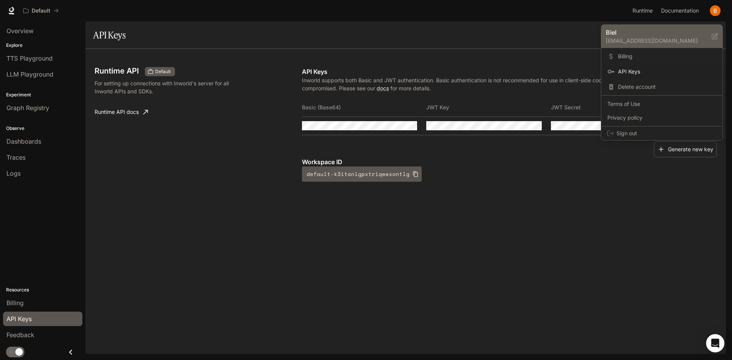
click at [617, 38] on p "bielpons60@gmail.com" at bounding box center [658, 41] width 106 height 8
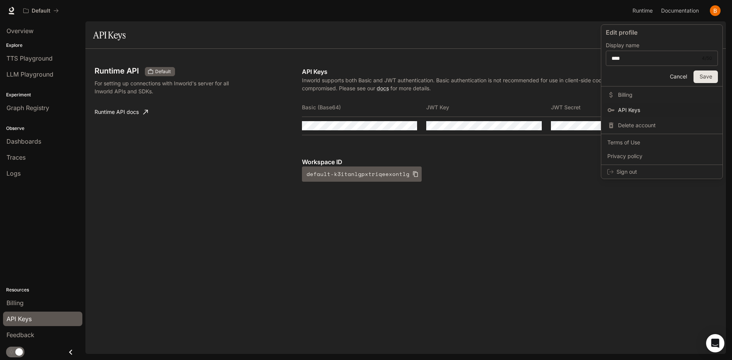
click at [701, 73] on button "Save" at bounding box center [705, 76] width 24 height 13
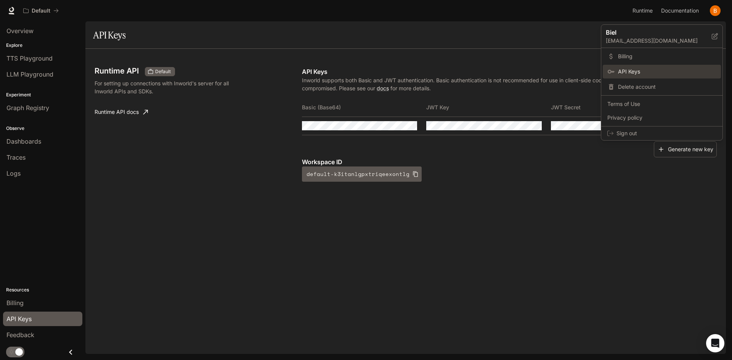
click at [620, 70] on span "API Keys" at bounding box center [667, 72] width 98 height 8
click at [621, 67] on link "API Keys" at bounding box center [661, 72] width 118 height 14
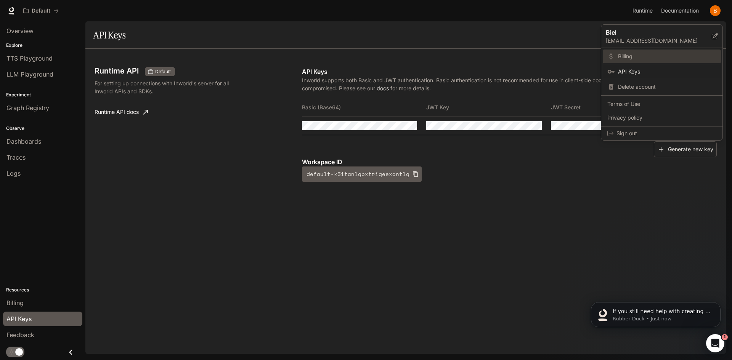
click at [623, 59] on span "Billing" at bounding box center [667, 57] width 98 height 8
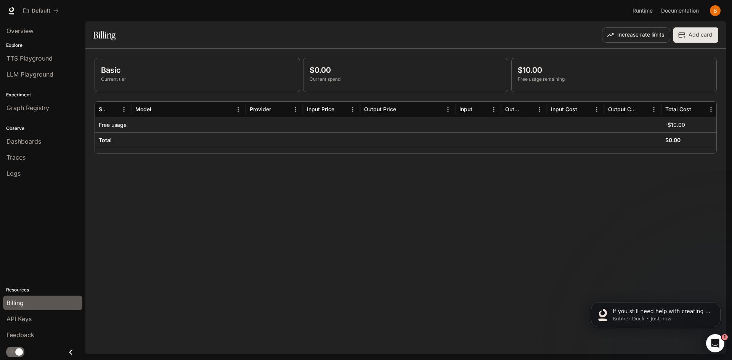
click at [665, 125] on div "-$10.00" at bounding box center [689, 124] width 57 height 15
click at [224, 74] on p "Basic" at bounding box center [197, 69] width 192 height 11
click at [721, 341] on div "Open Intercom Messenger" at bounding box center [713, 342] width 25 height 25
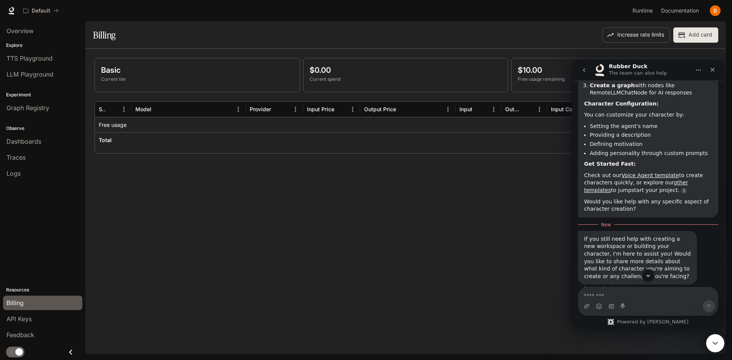
scroll to position [589, 0]
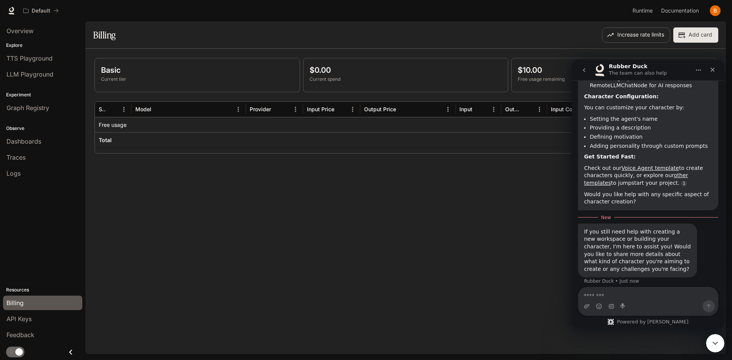
click at [646, 298] on textarea "Message…" at bounding box center [647, 293] width 139 height 13
type textarea "**********"
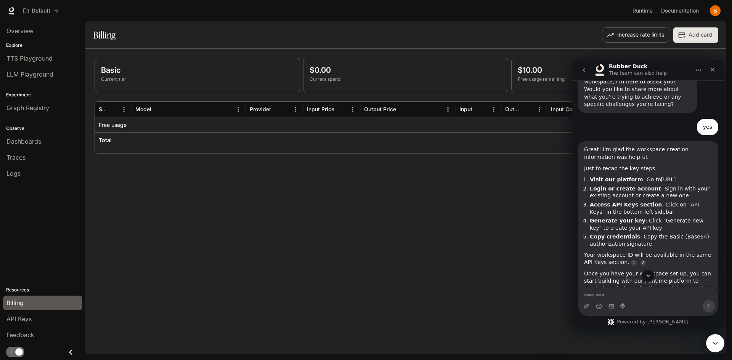
scroll to position [267, 0]
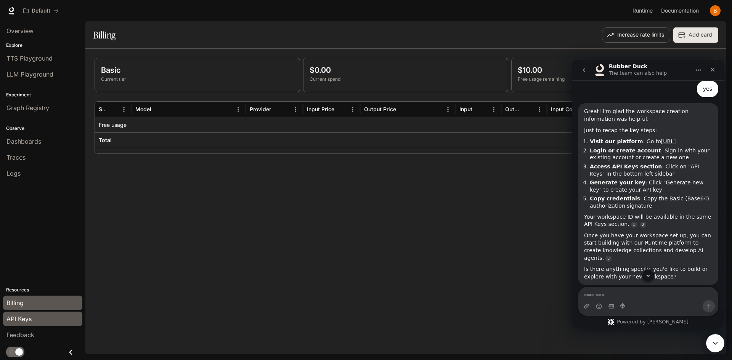
click at [25, 315] on span "API Keys" at bounding box center [18, 318] width 25 height 9
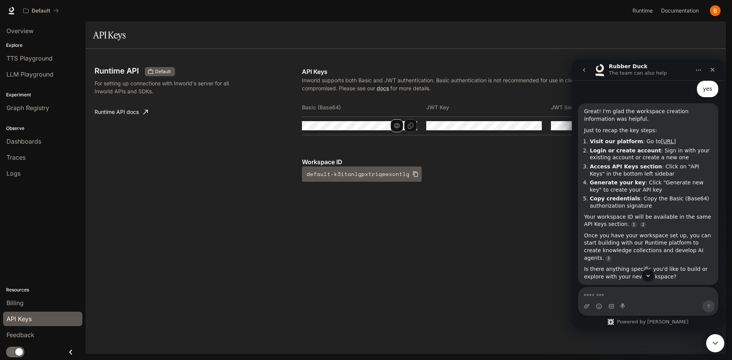
click at [398, 124] on icon "button" at bounding box center [397, 125] width 6 height 5
click at [470, 179] on div "Workspace ID default-k3itanlgpxtriqeexontlg" at bounding box center [509, 169] width 415 height 24
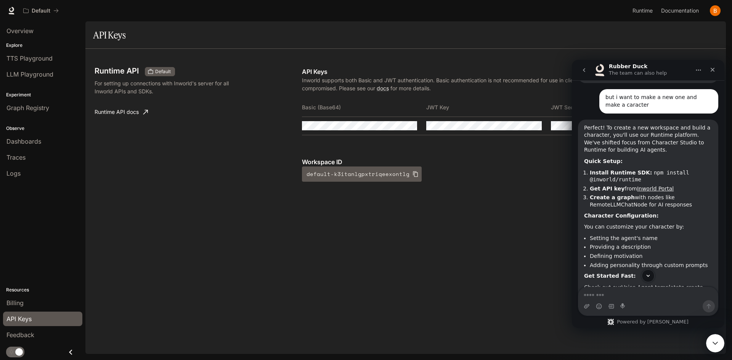
scroll to position [496, 0]
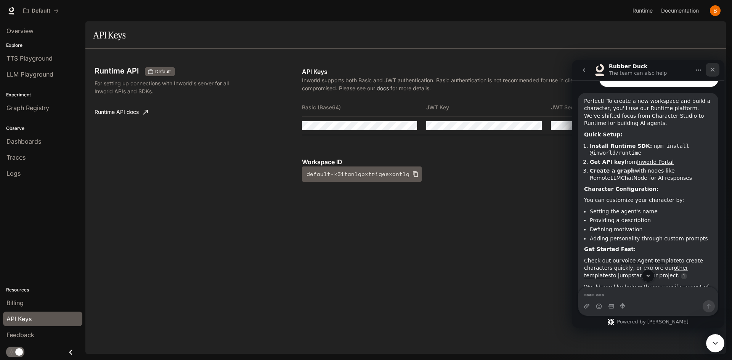
click at [715, 69] on icon "Close" at bounding box center [712, 70] width 6 height 6
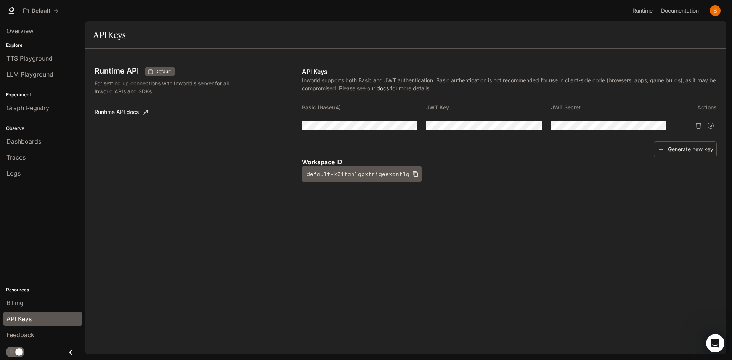
scroll to position [801, 0]
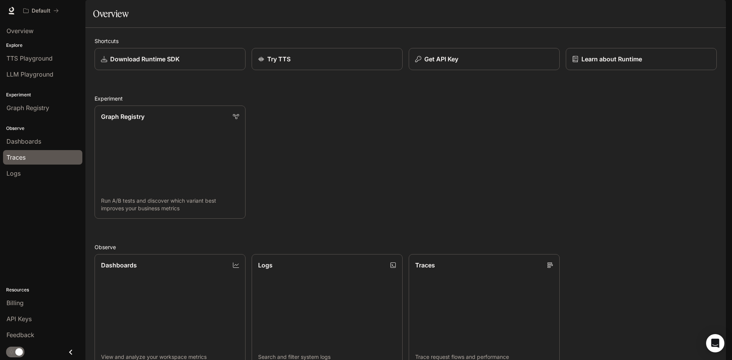
drag, startPoint x: 50, startPoint y: 10, endPoint x: 22, endPoint y: 163, distance: 155.5
click at [22, 163] on link "Traces" at bounding box center [42, 157] width 79 height 14
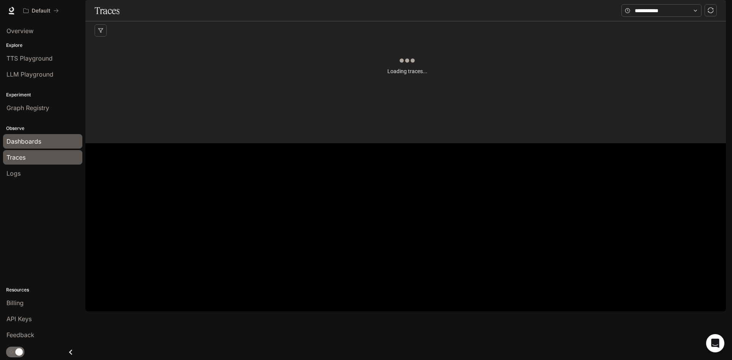
click at [17, 138] on span "Dashboards" at bounding box center [23, 141] width 35 height 9
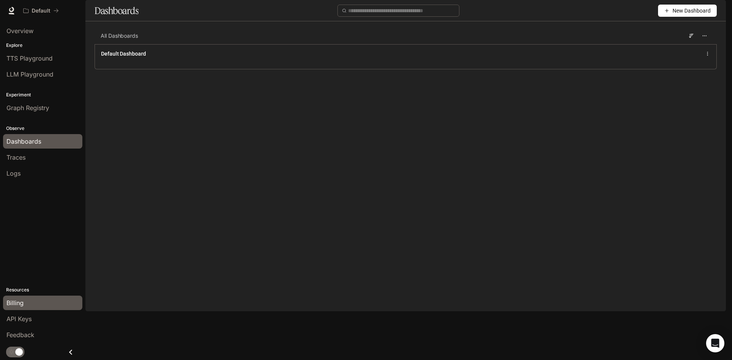
click at [18, 300] on span "Billing" at bounding box center [14, 302] width 17 height 9
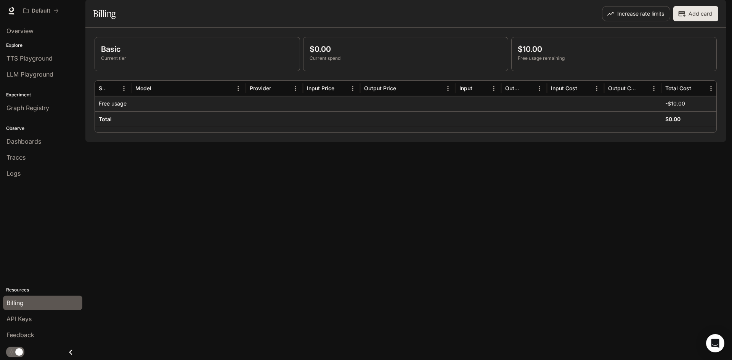
click at [133, 58] on div "Basic Current tier" at bounding box center [197, 54] width 205 height 34
click at [111, 55] on p "Basic" at bounding box center [197, 48] width 192 height 11
click at [189, 62] on div "Basic Current tier" at bounding box center [197, 54] width 205 height 34
click at [125, 62] on div "Basic Current tier" at bounding box center [197, 54] width 205 height 34
click at [335, 63] on div "$0.00 Current spend" at bounding box center [405, 54] width 205 height 34
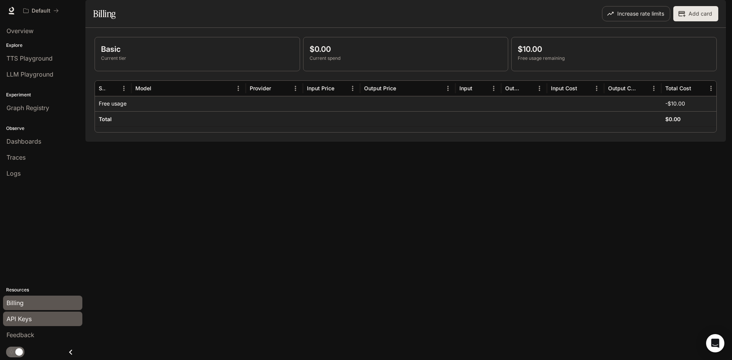
click at [49, 320] on div "API Keys" at bounding box center [42, 318] width 72 height 9
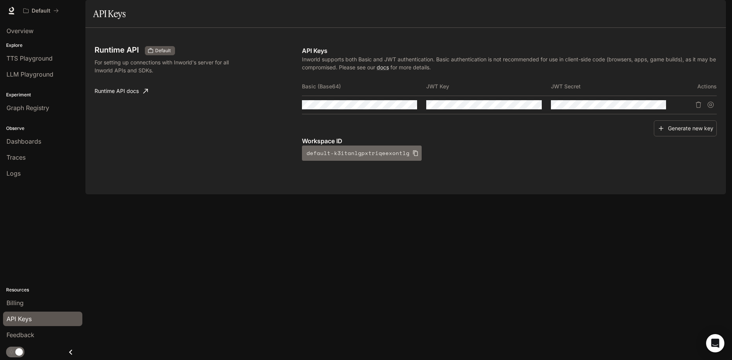
drag, startPoint x: 379, startPoint y: 176, endPoint x: 358, endPoint y: 174, distance: 21.4
click at [358, 161] on button "default-k3itanlgpxtriqeexontlg" at bounding box center [362, 153] width 120 height 15
